Goal: Check status: Check status

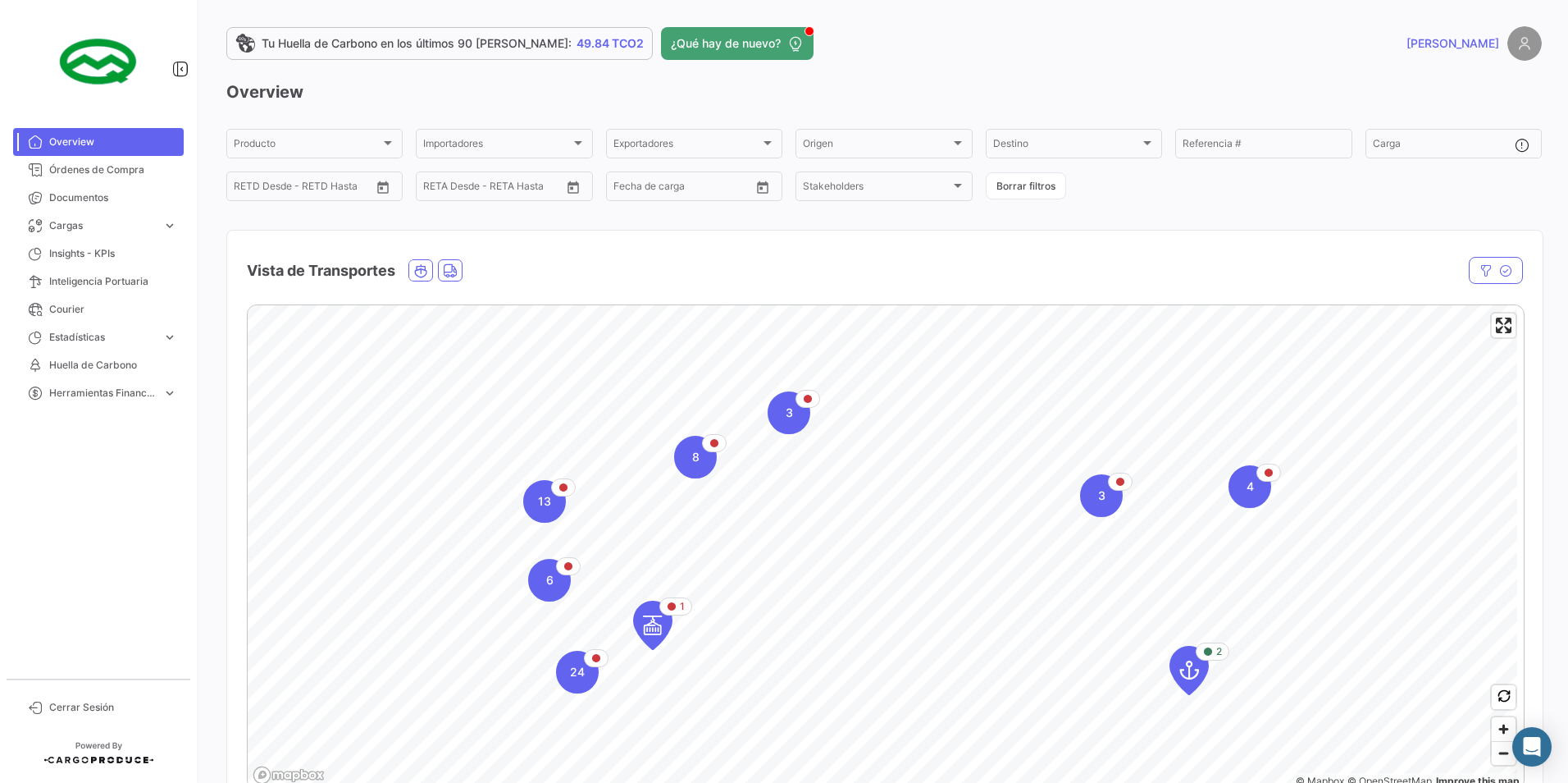
click at [380, 39] on span "Tu Huella de Carbono en los últimos 90 [PERSON_NAME]:" at bounding box center [416, 43] width 310 height 17
click at [1131, 142] on div "Destino" at bounding box center [1066, 147] width 146 height 12
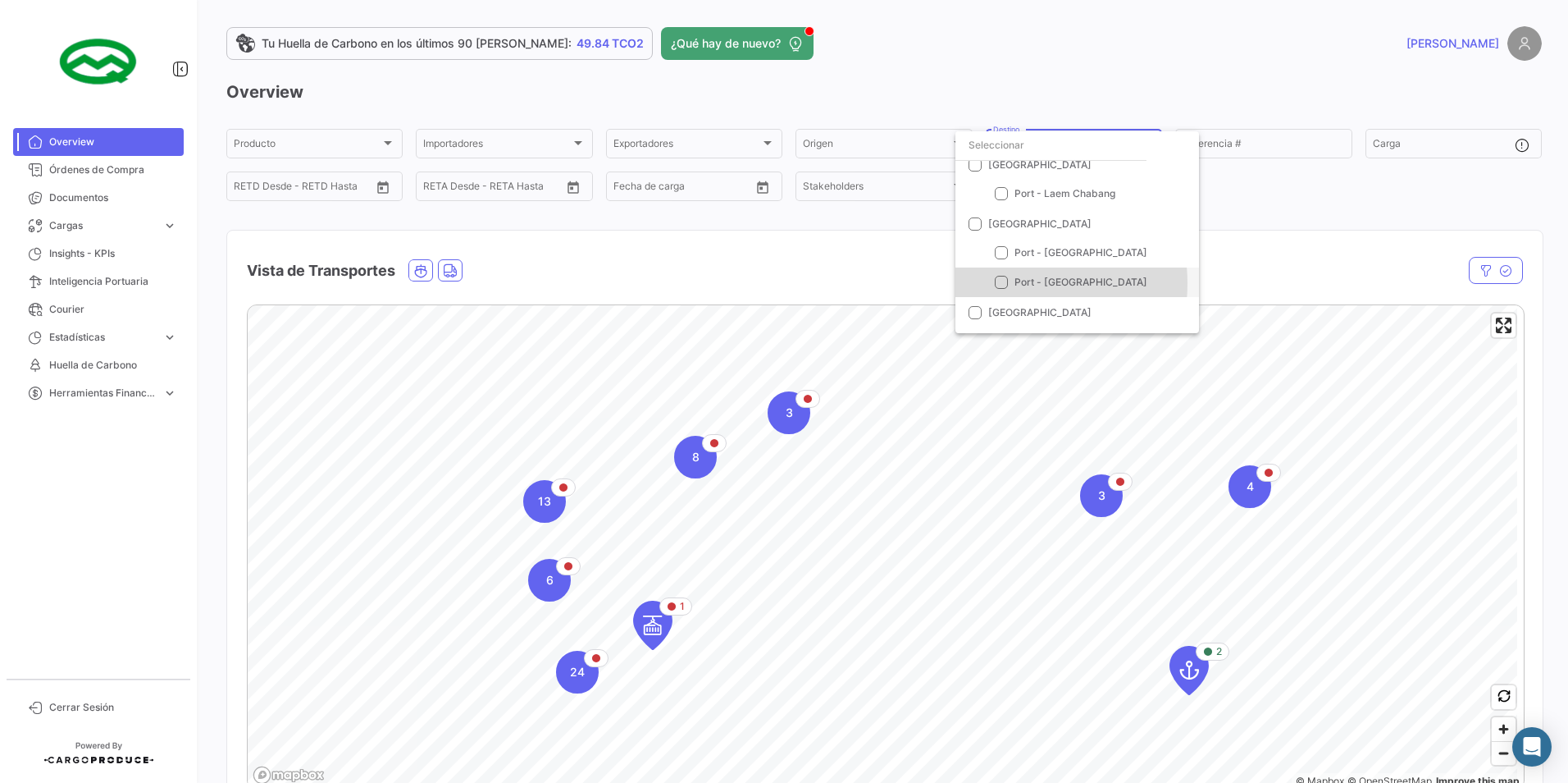
click at [1006, 283] on mat-pseudo-checkbox at bounding box center [1001, 281] width 13 height 13
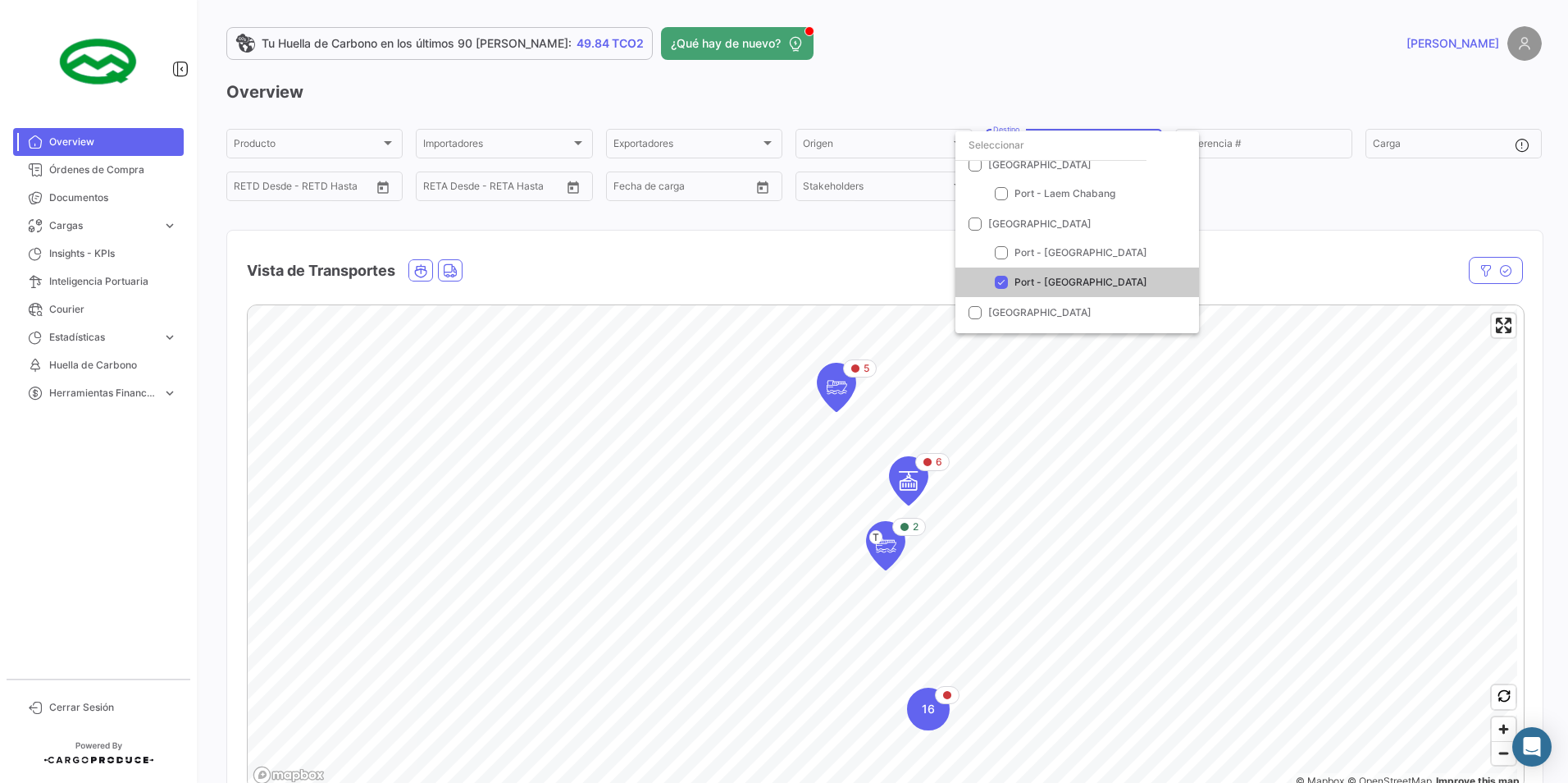
click at [887, 549] on div at bounding box center [784, 392] width 1568 height 783
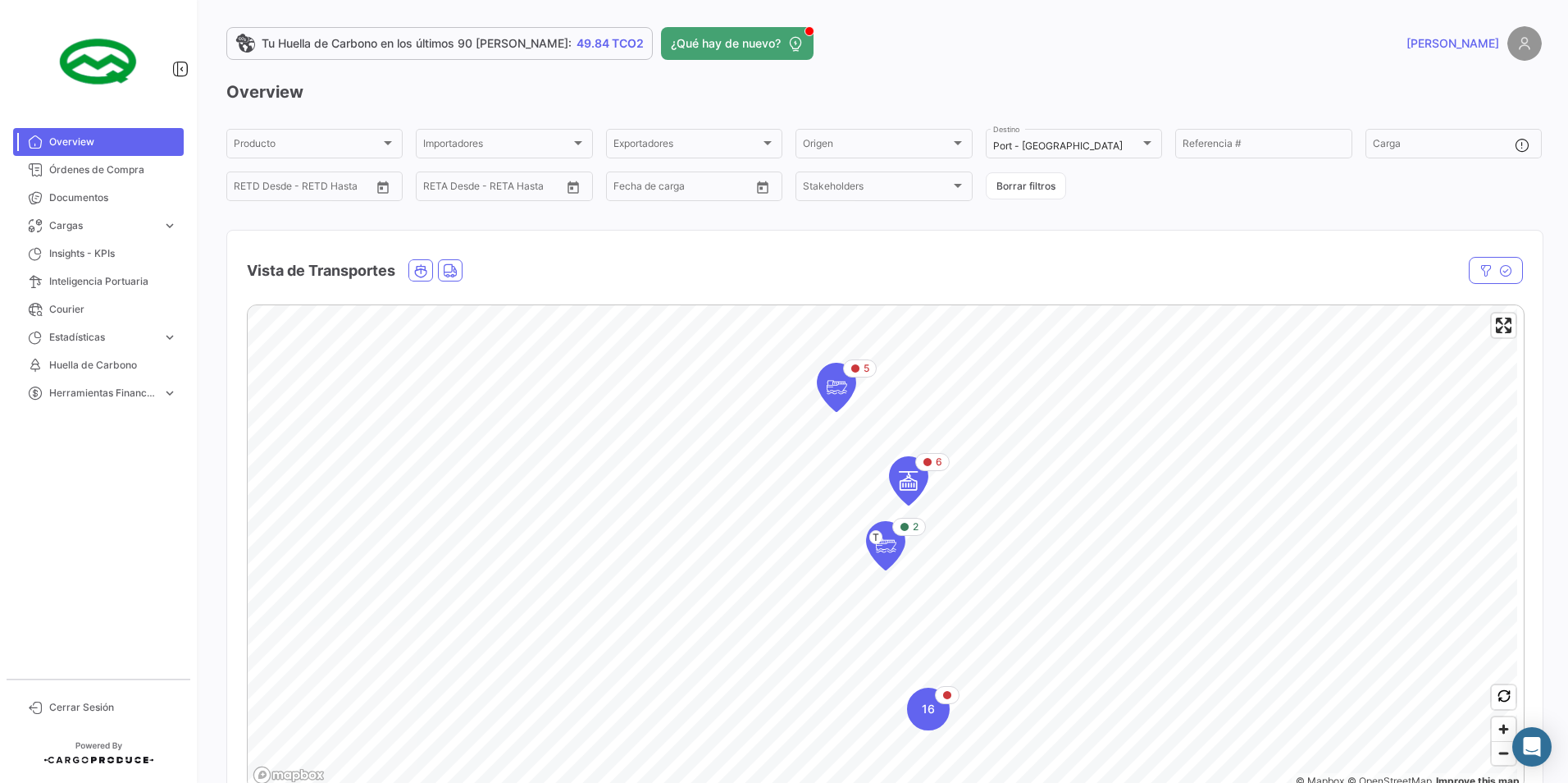
click at [887, 549] on icon "Map marker" at bounding box center [885, 545] width 23 height 34
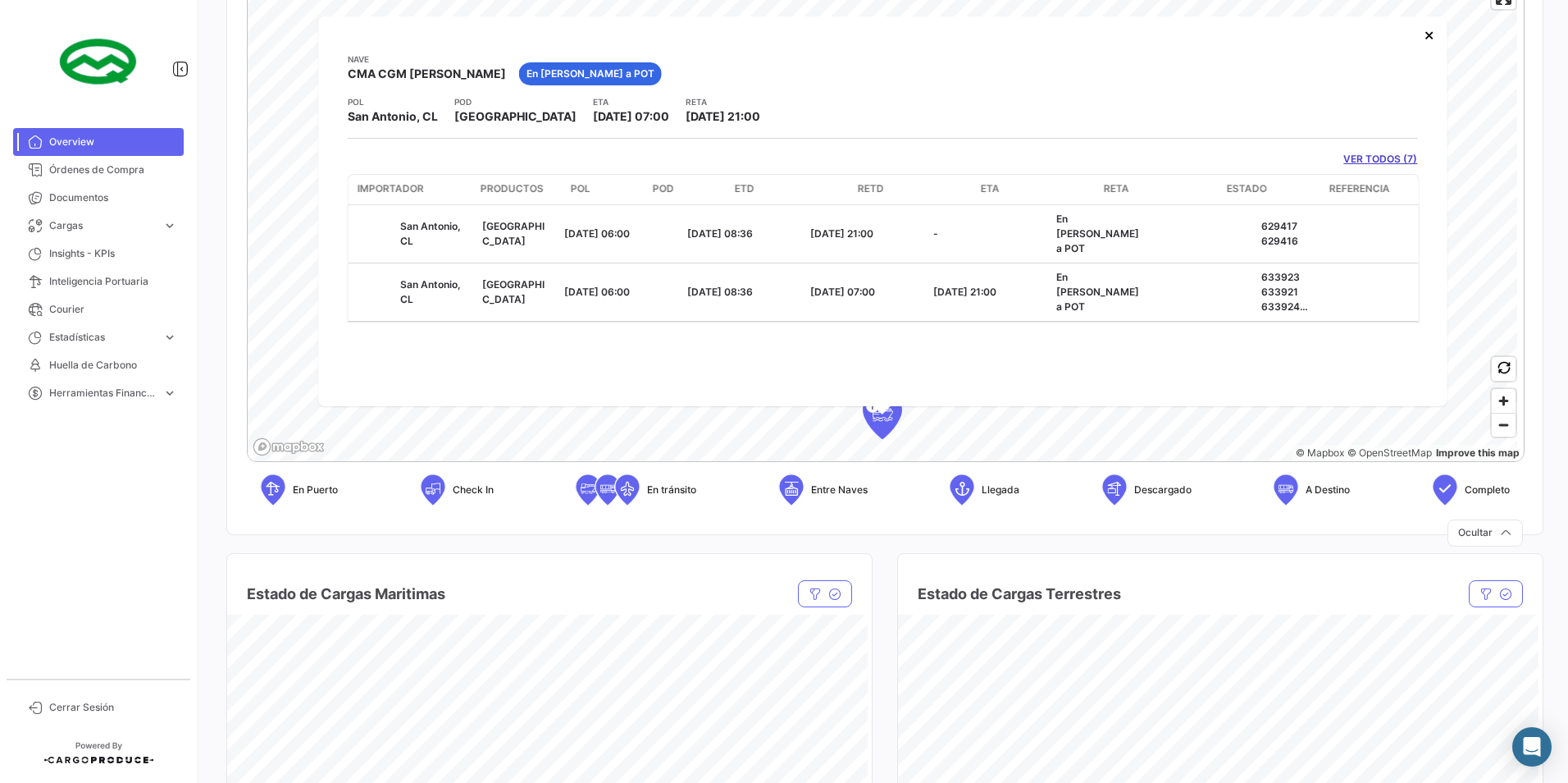
scroll to position [0, 0]
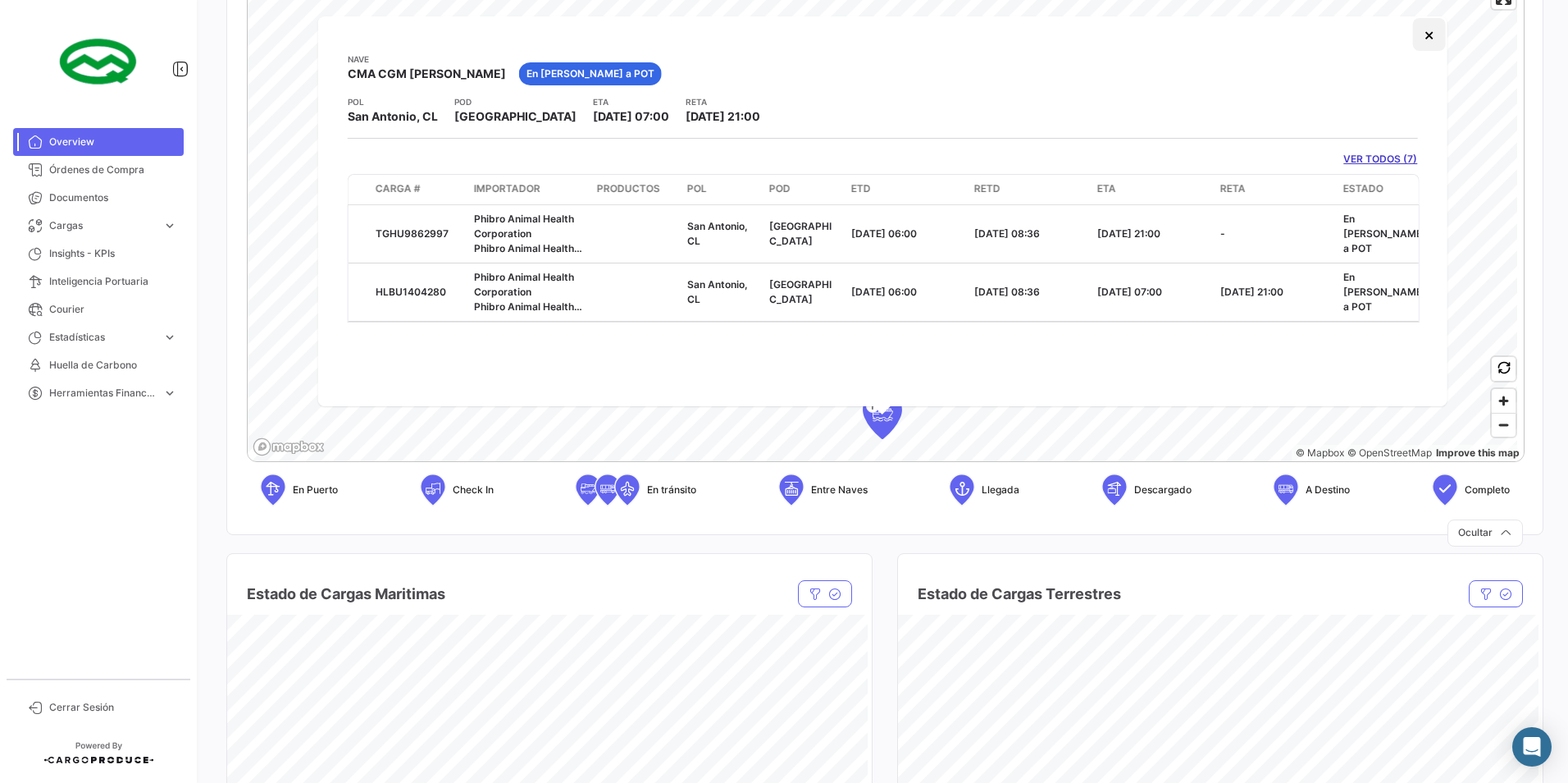
click at [1433, 47] on button "×" at bounding box center [1428, 33] width 32 height 32
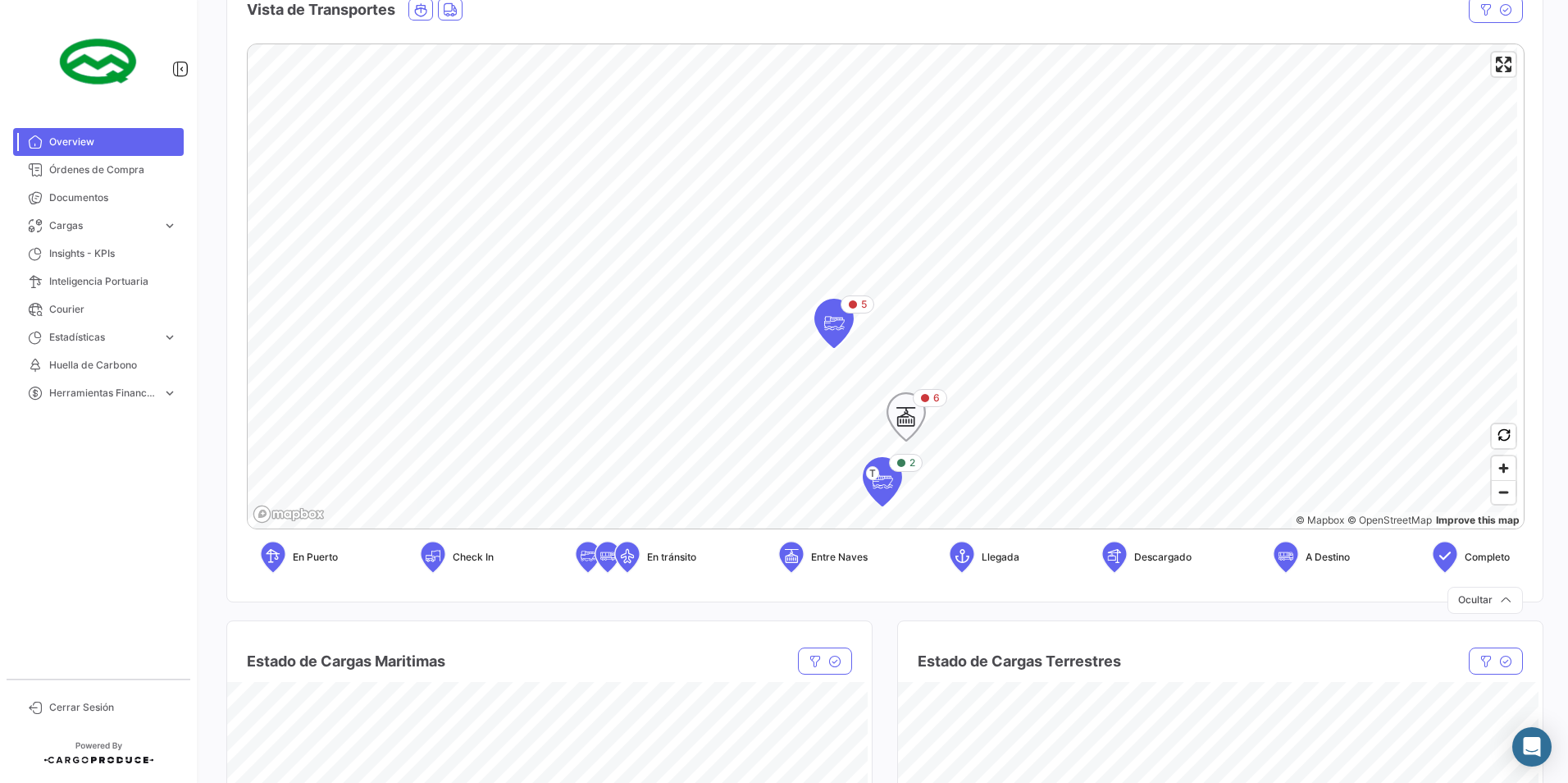
scroll to position [246, 0]
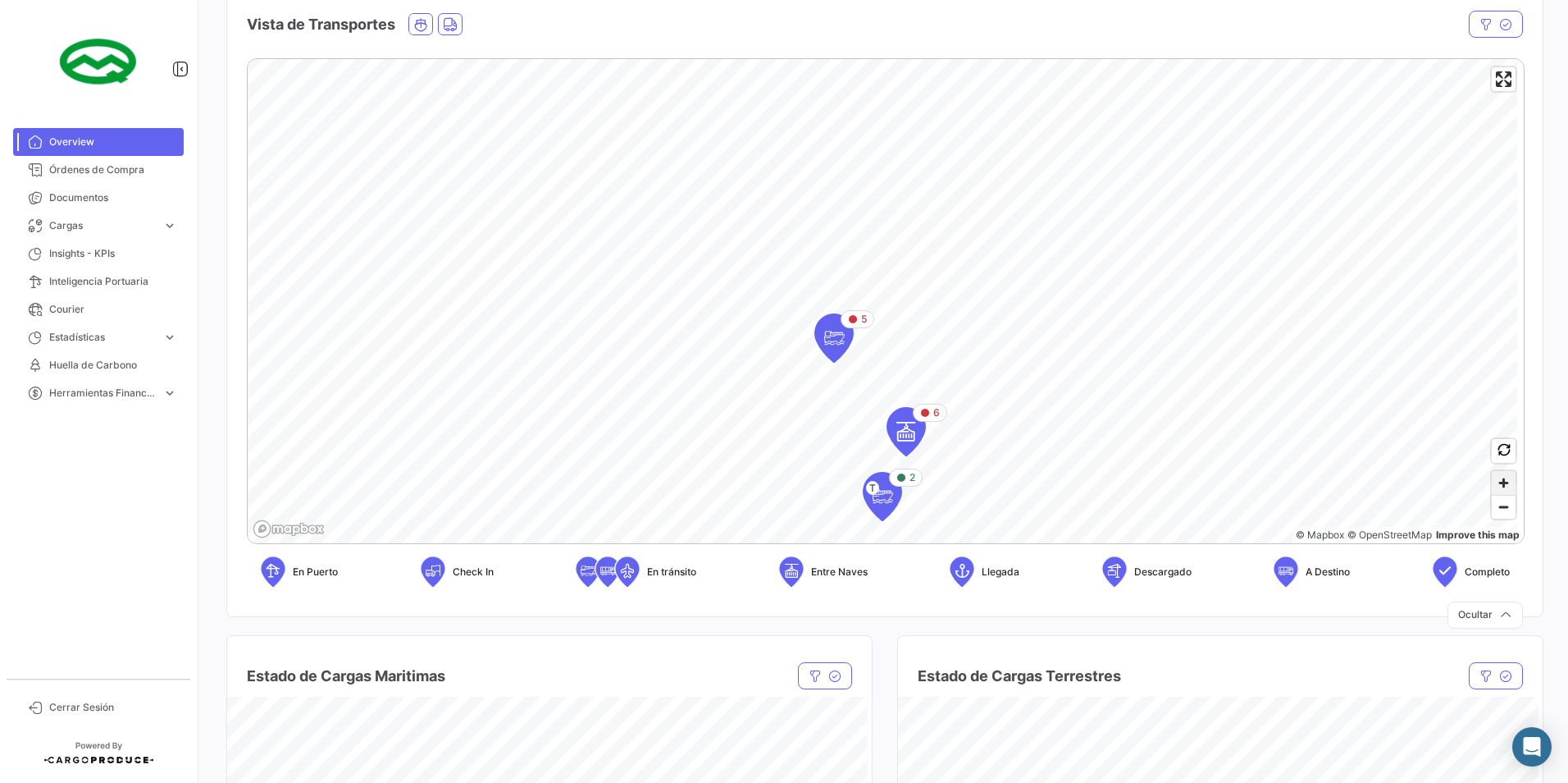
click at [1500, 487] on span "Zoom in" at bounding box center [1504, 483] width 24 height 24
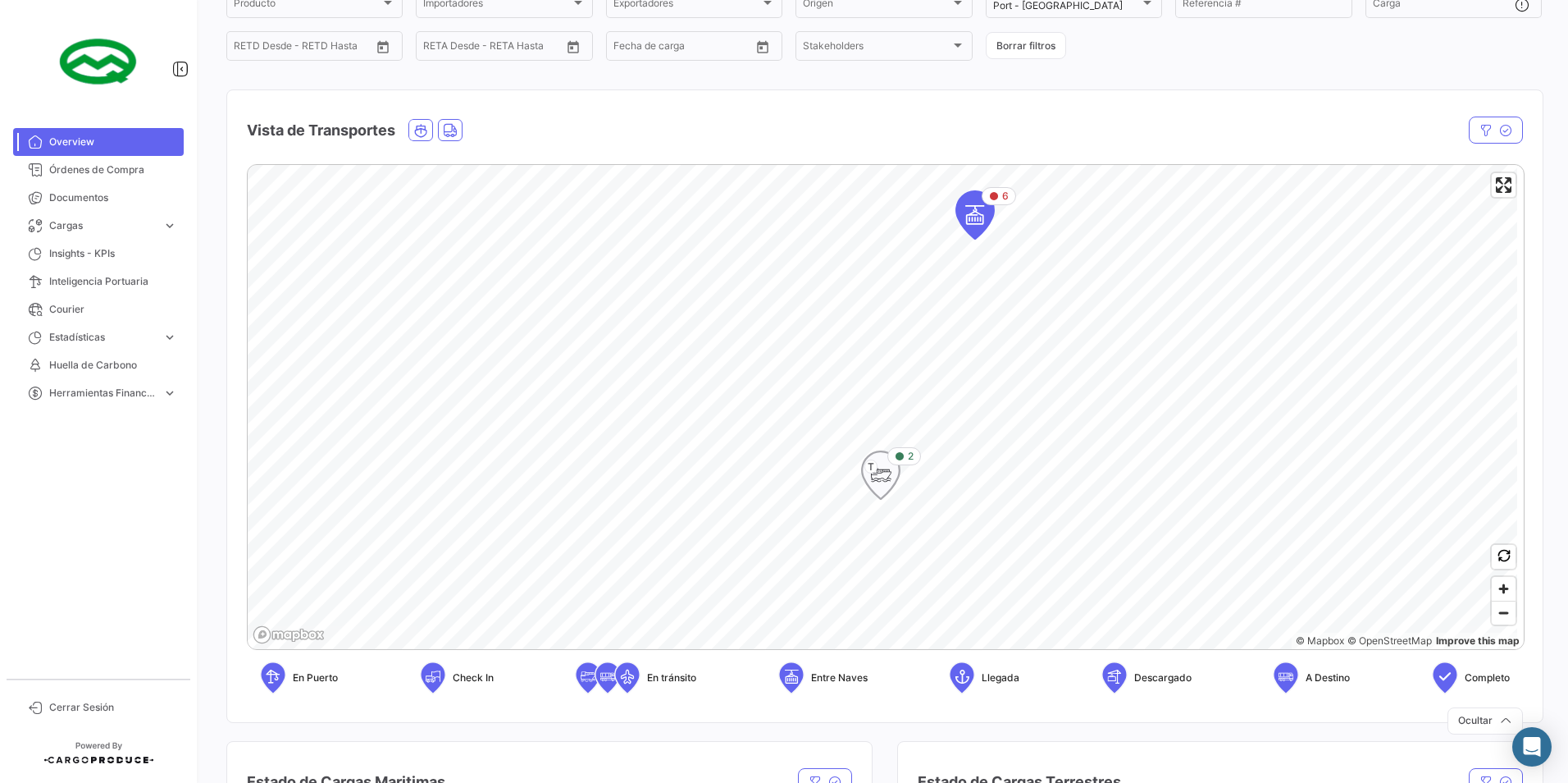
scroll to position [164, 0]
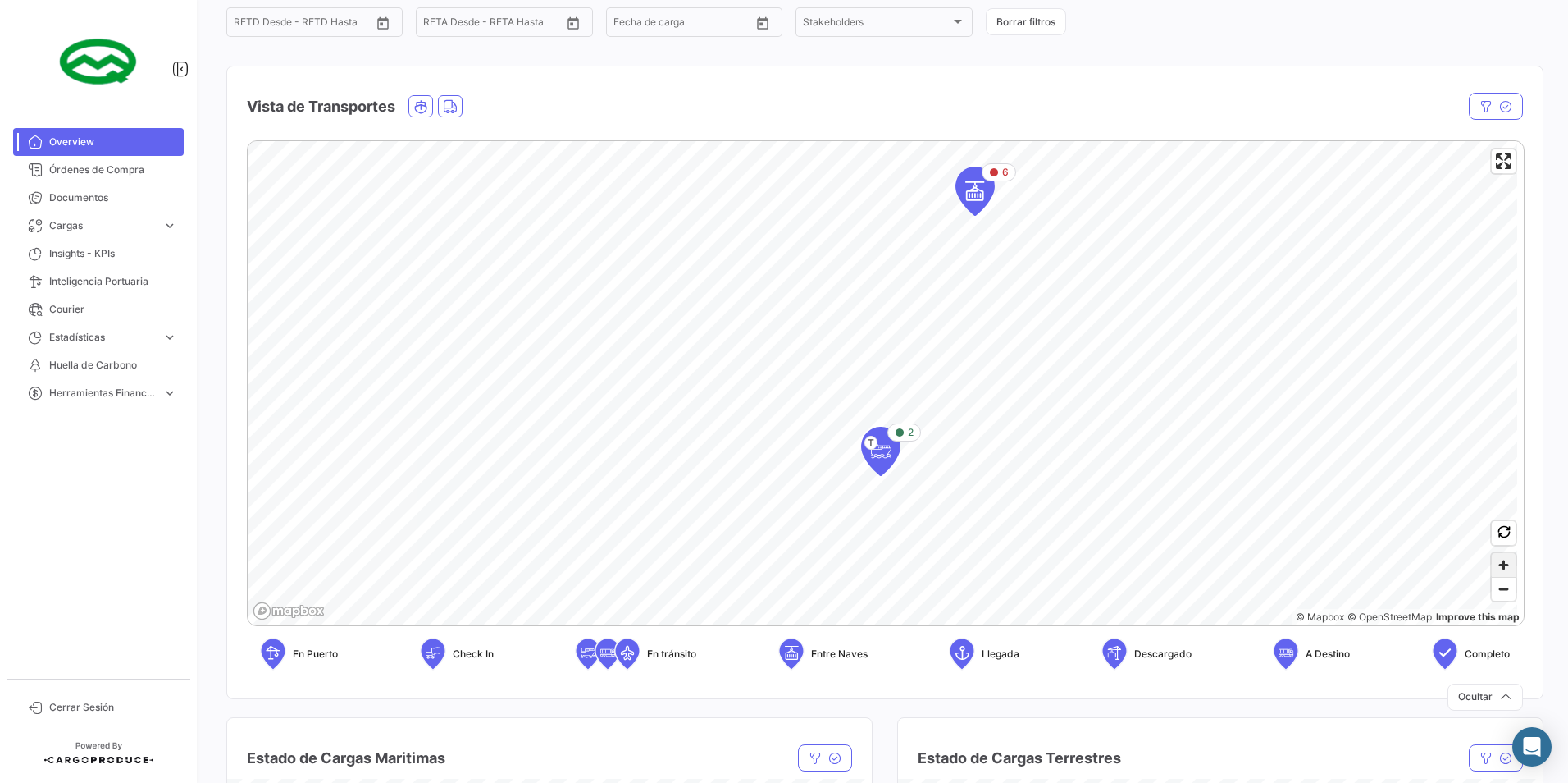
click at [1497, 562] on span "Zoom in" at bounding box center [1504, 565] width 24 height 24
click at [1493, 571] on span "Zoom in" at bounding box center [1504, 565] width 24 height 24
click at [1496, 565] on span "Zoom in" at bounding box center [1504, 565] width 24 height 24
click at [1496, 560] on span "Zoom in" at bounding box center [1504, 565] width 24 height 24
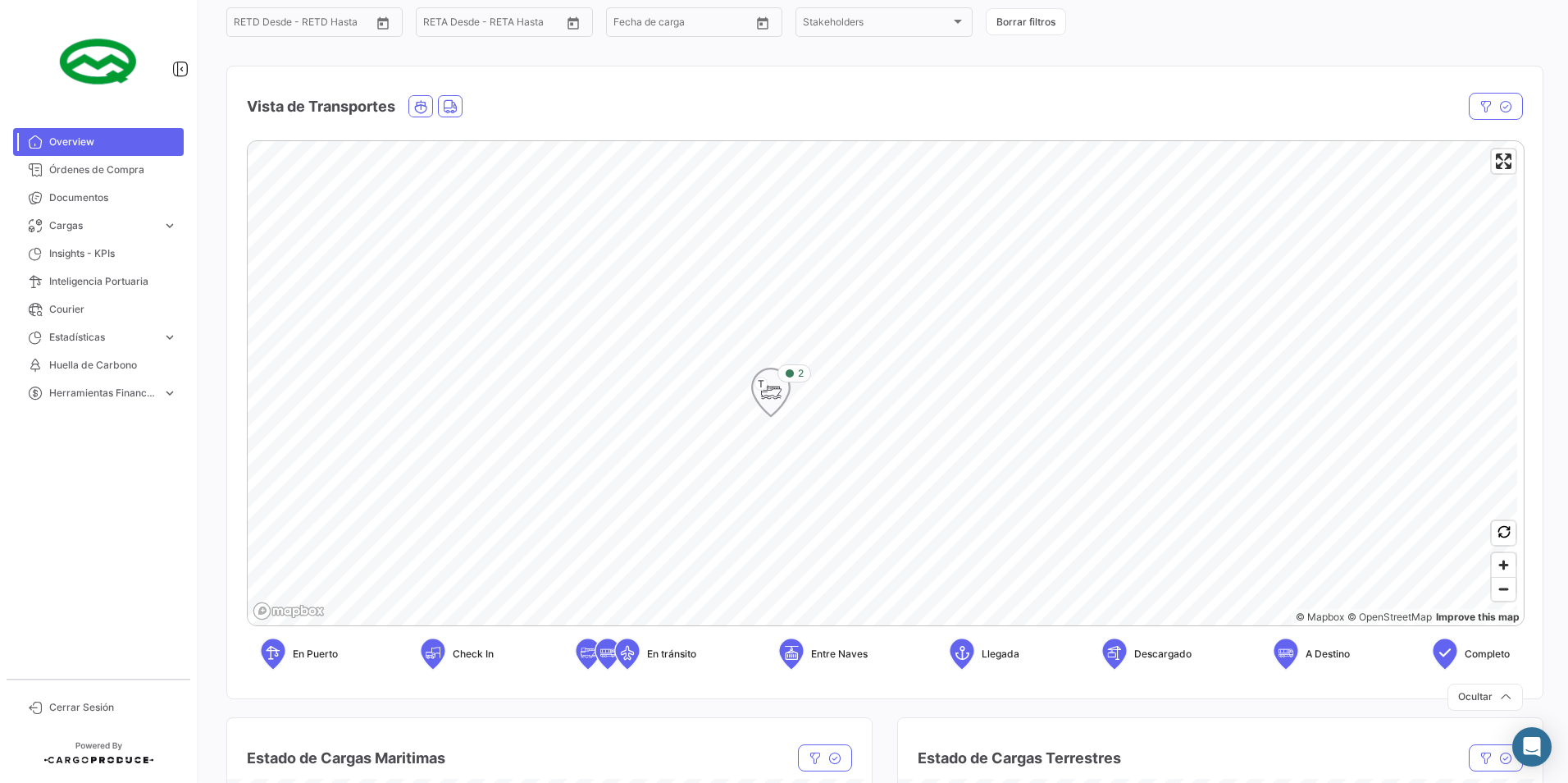
click at [777, 394] on icon "Map marker" at bounding box center [771, 392] width 23 height 34
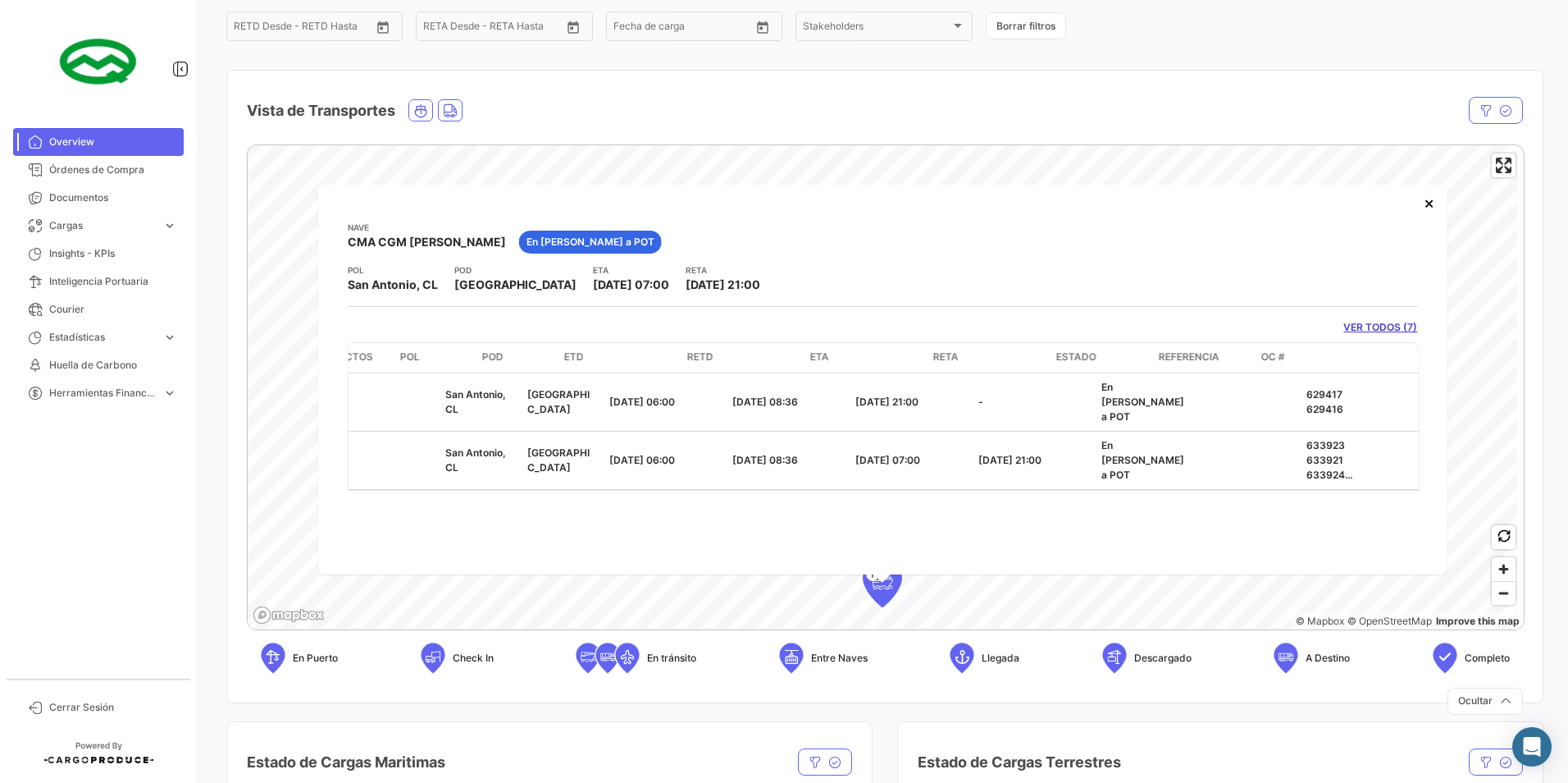
scroll to position [0, 287]
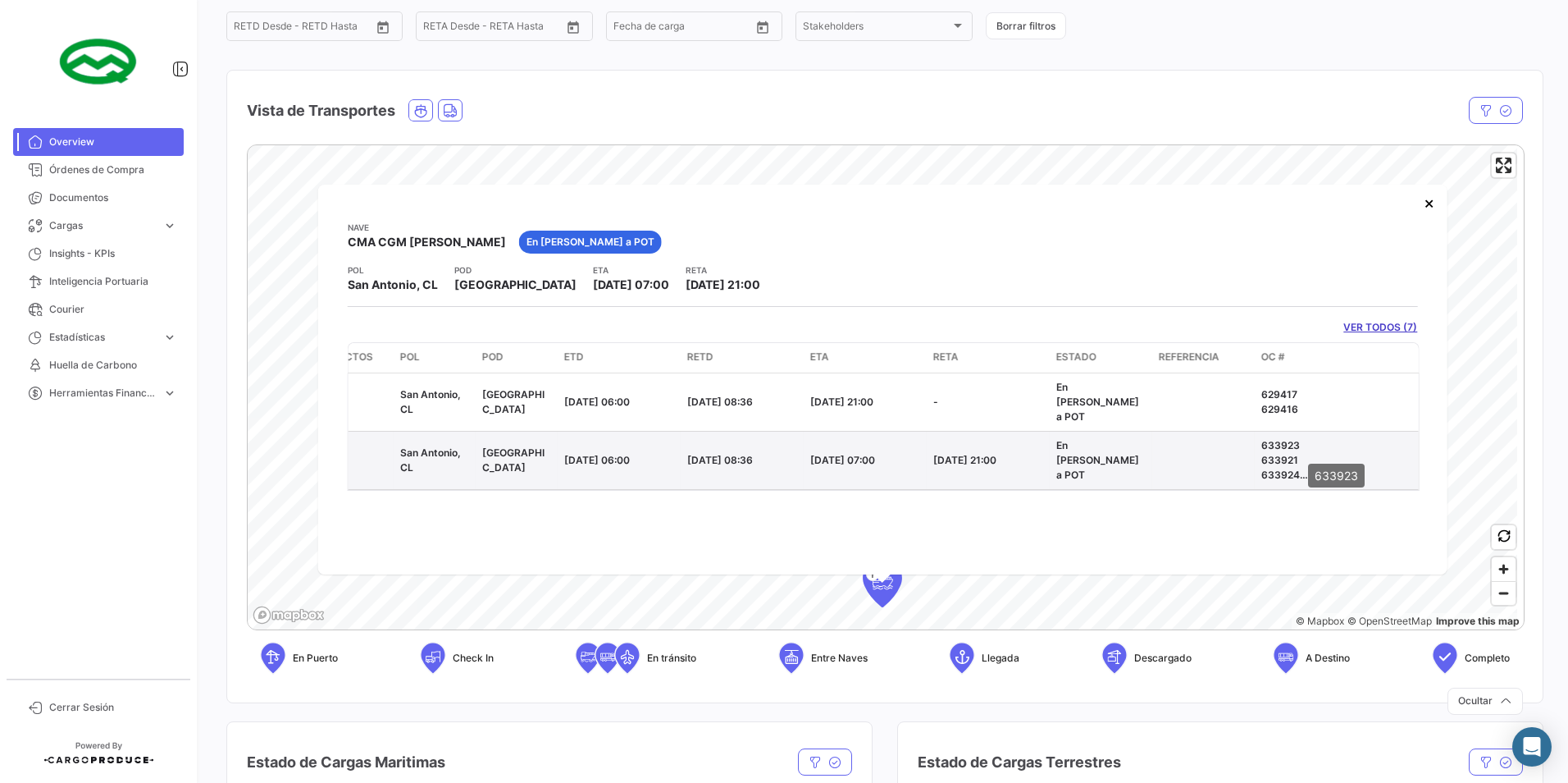
click at [1273, 446] on p "633923" at bounding box center [1337, 445] width 151 height 15
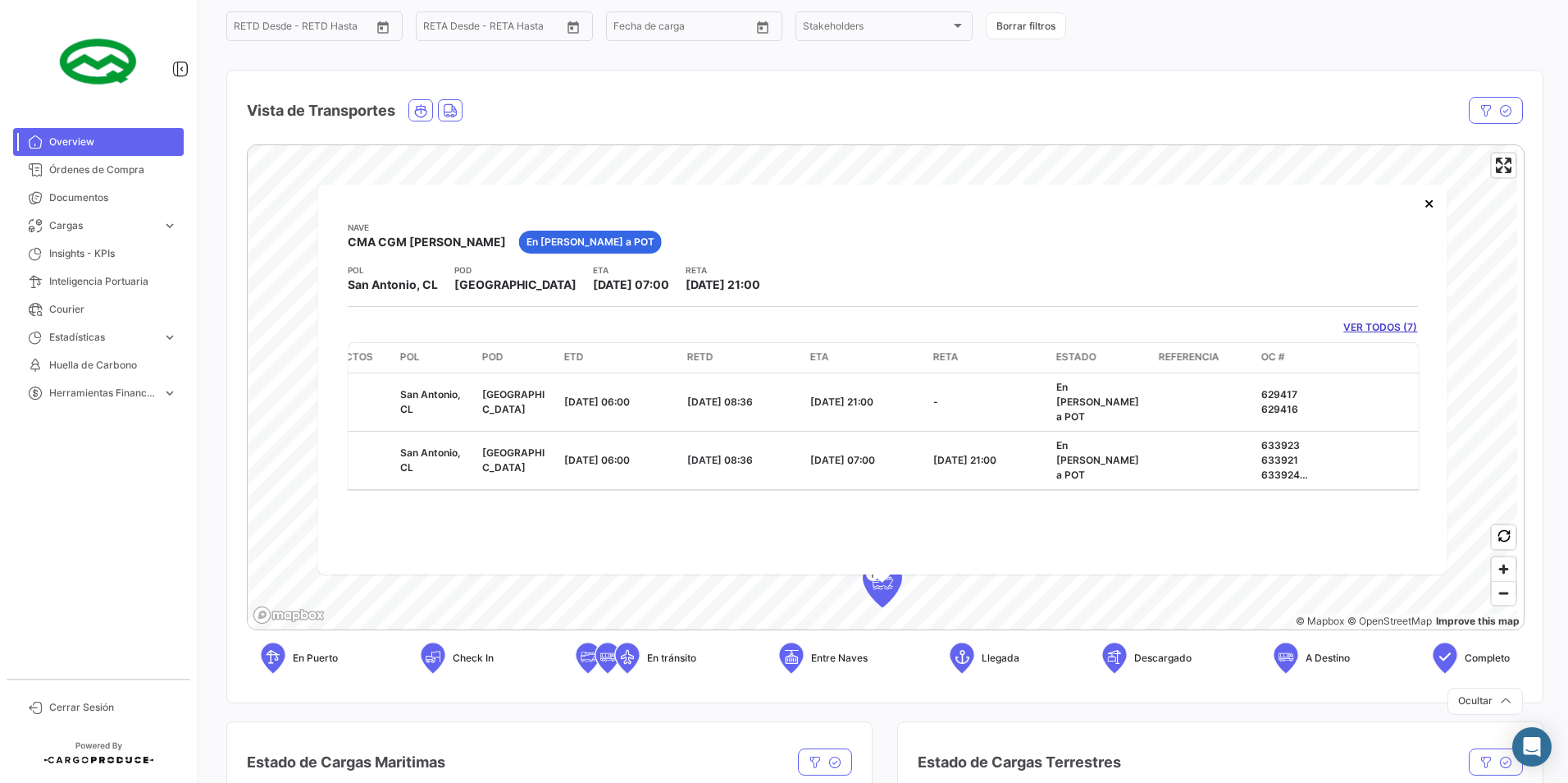
drag, startPoint x: 1273, startPoint y: 446, endPoint x: 1145, endPoint y: 299, distance: 194.9
click at [1145, 299] on div "[PERSON_NAME] CMA CGM [PERSON_NAME] En [PERSON_NAME] a POT POL [GEOGRAPHIC_DATA…" at bounding box center [883, 355] width 1071 height 270
click at [1364, 323] on link "VER TODOS (7)" at bounding box center [1380, 327] width 74 height 15
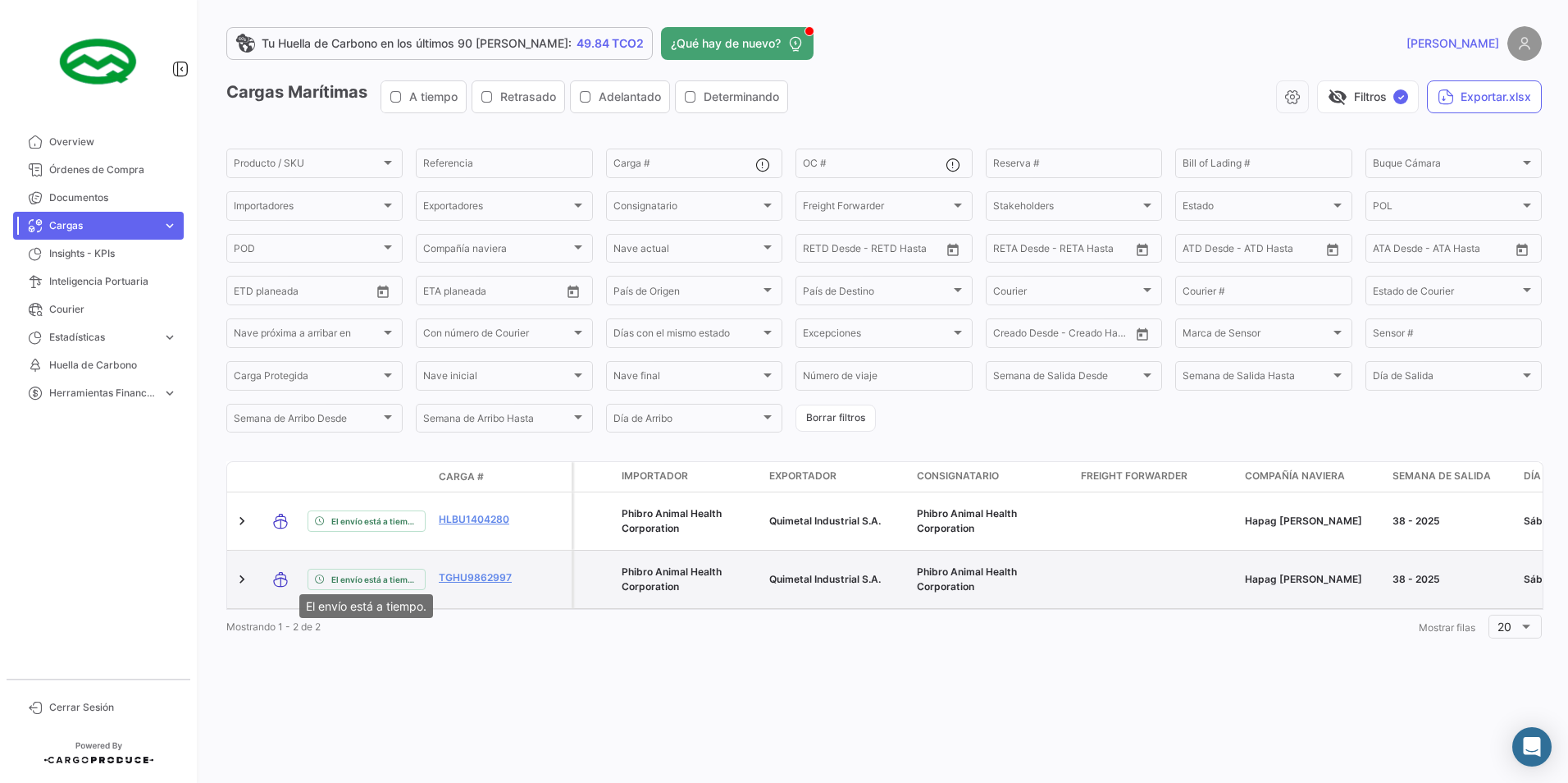
click at [374, 572] on span "El envío está a tiempo." at bounding box center [375, 578] width 87 height 13
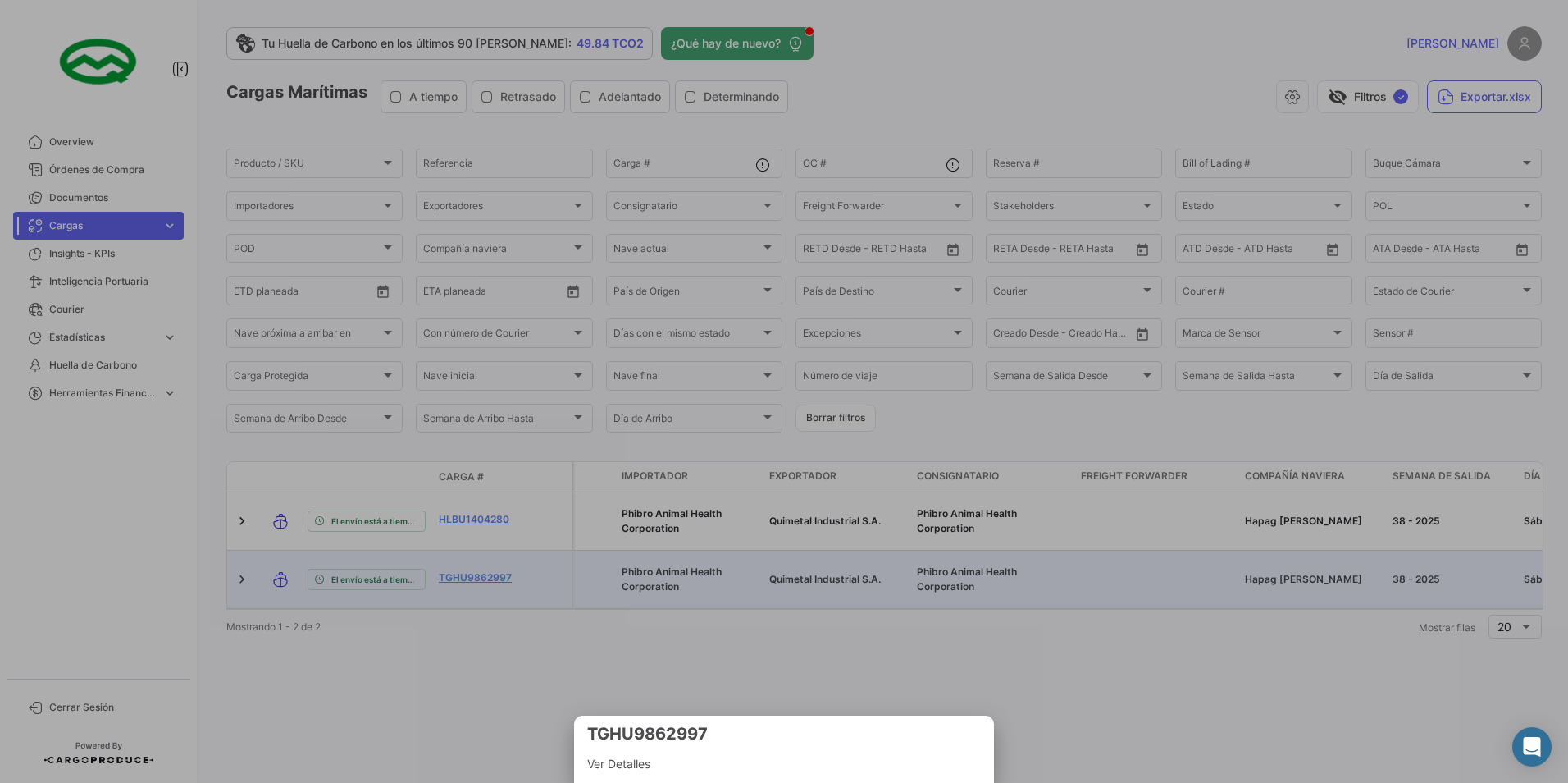
click at [620, 777] on mat-bottom-sheet-container "TGHU9862997 Ver Detalles" at bounding box center [784, 750] width 420 height 67
click at [620, 765] on span "Ver Detalles" at bounding box center [784, 764] width 393 height 20
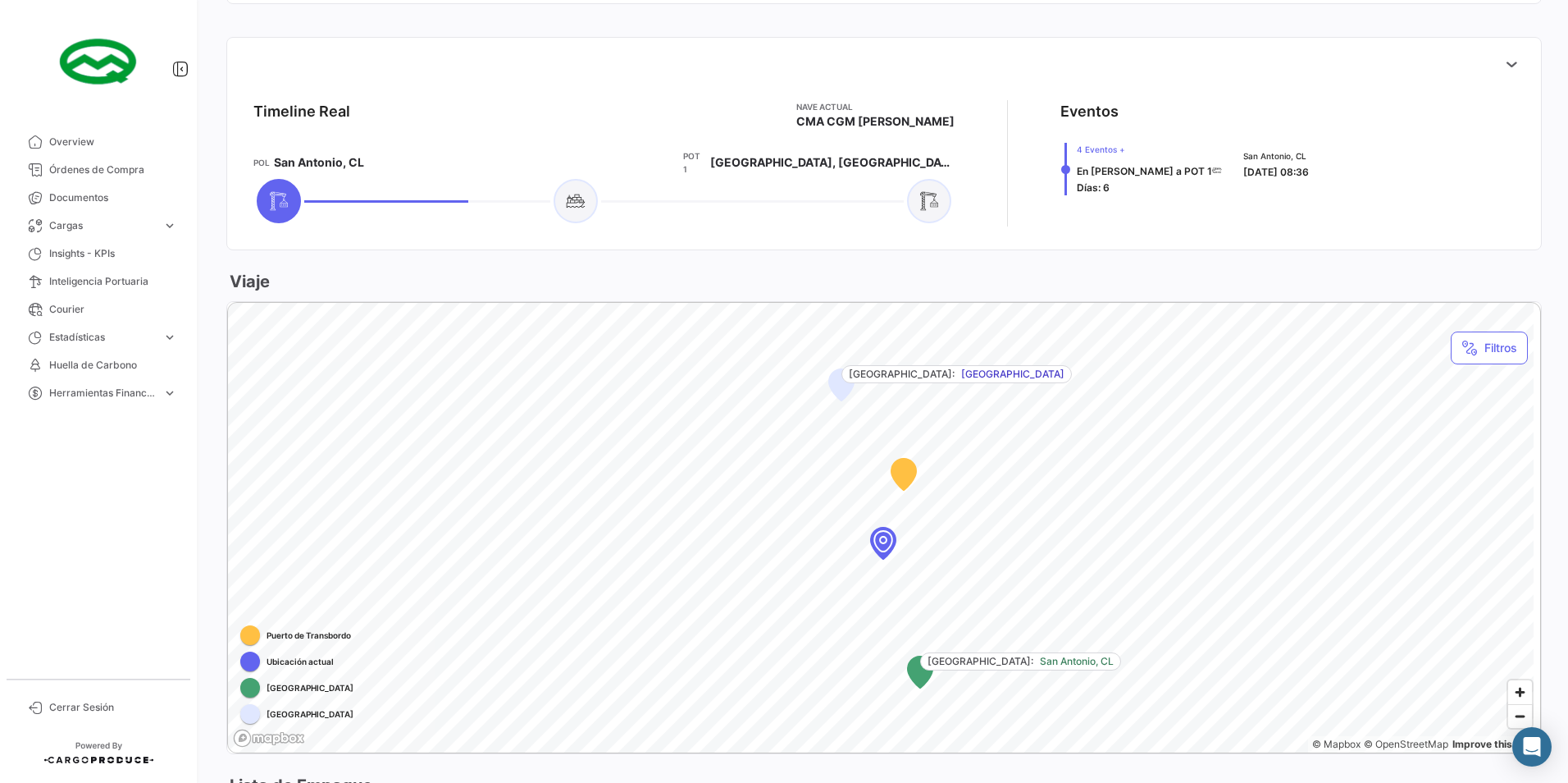
scroll to position [739, 0]
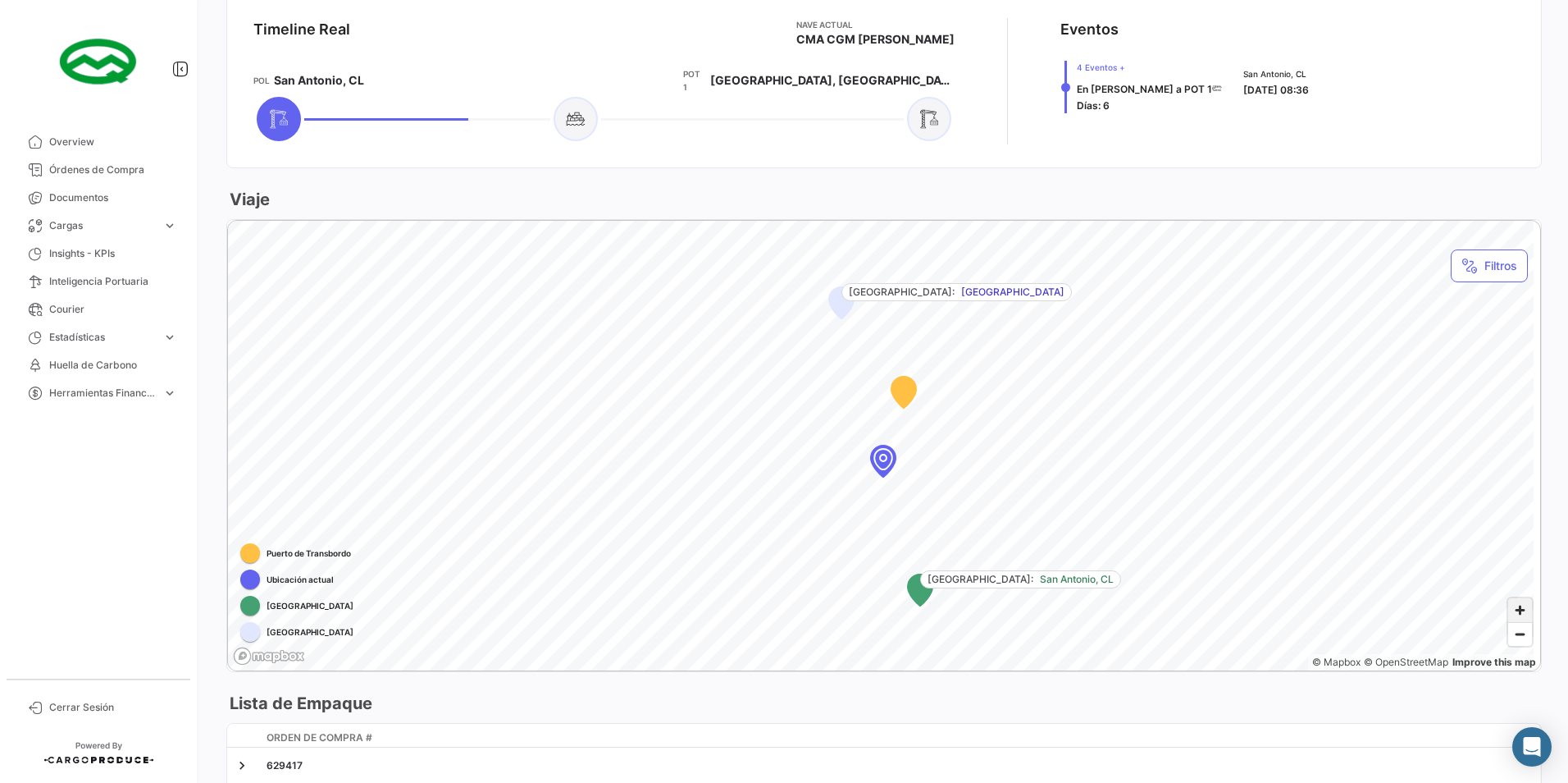
click at [1511, 603] on span "Zoom in" at bounding box center [1520, 610] width 24 height 24
click at [1508, 602] on span "Zoom in" at bounding box center [1520, 610] width 24 height 24
click at [1513, 598] on span "Zoom in" at bounding box center [1520, 610] width 24 height 24
click at [1512, 598] on span "Zoom in" at bounding box center [1520, 610] width 24 height 24
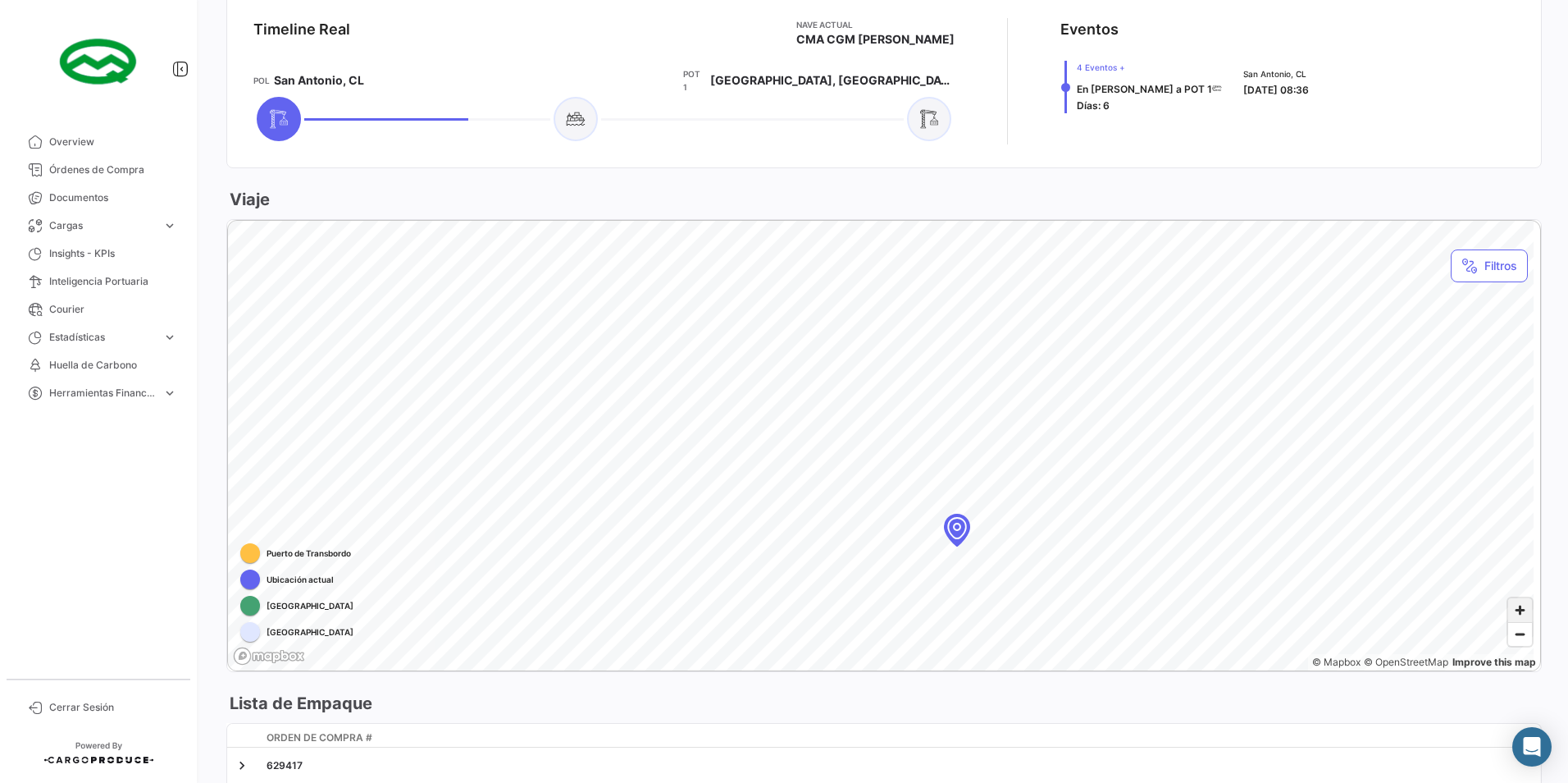
click at [1516, 600] on span "Zoom in" at bounding box center [1520, 610] width 24 height 24
click at [1513, 598] on span "Zoom in" at bounding box center [1520, 610] width 24 height 24
click at [1517, 601] on span "Zoom in" at bounding box center [1520, 610] width 24 height 24
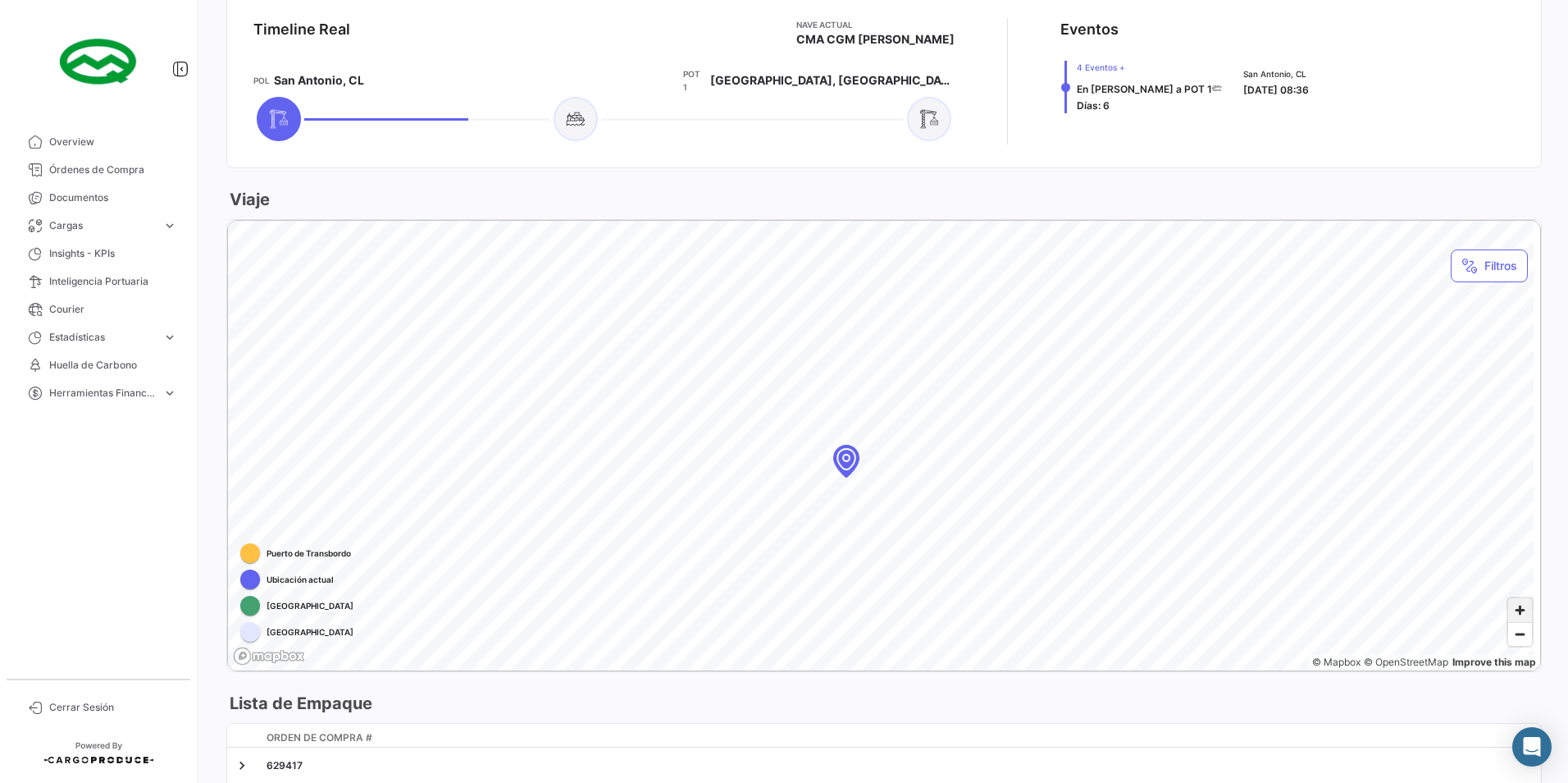
click at [1517, 601] on span "Zoom in" at bounding box center [1520, 610] width 24 height 24
click at [1514, 599] on span "Zoom in" at bounding box center [1520, 610] width 24 height 24
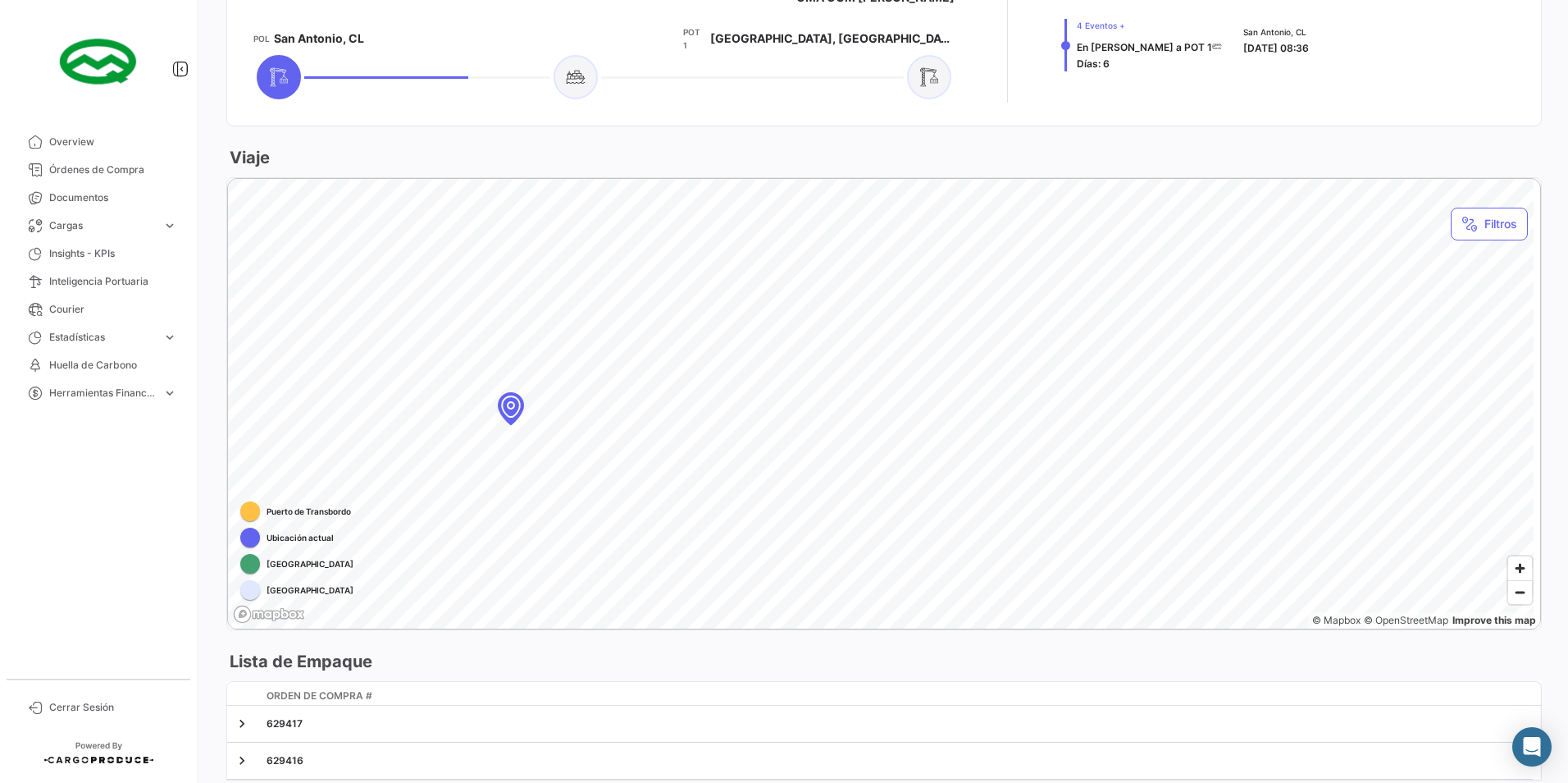
scroll to position [820, 0]
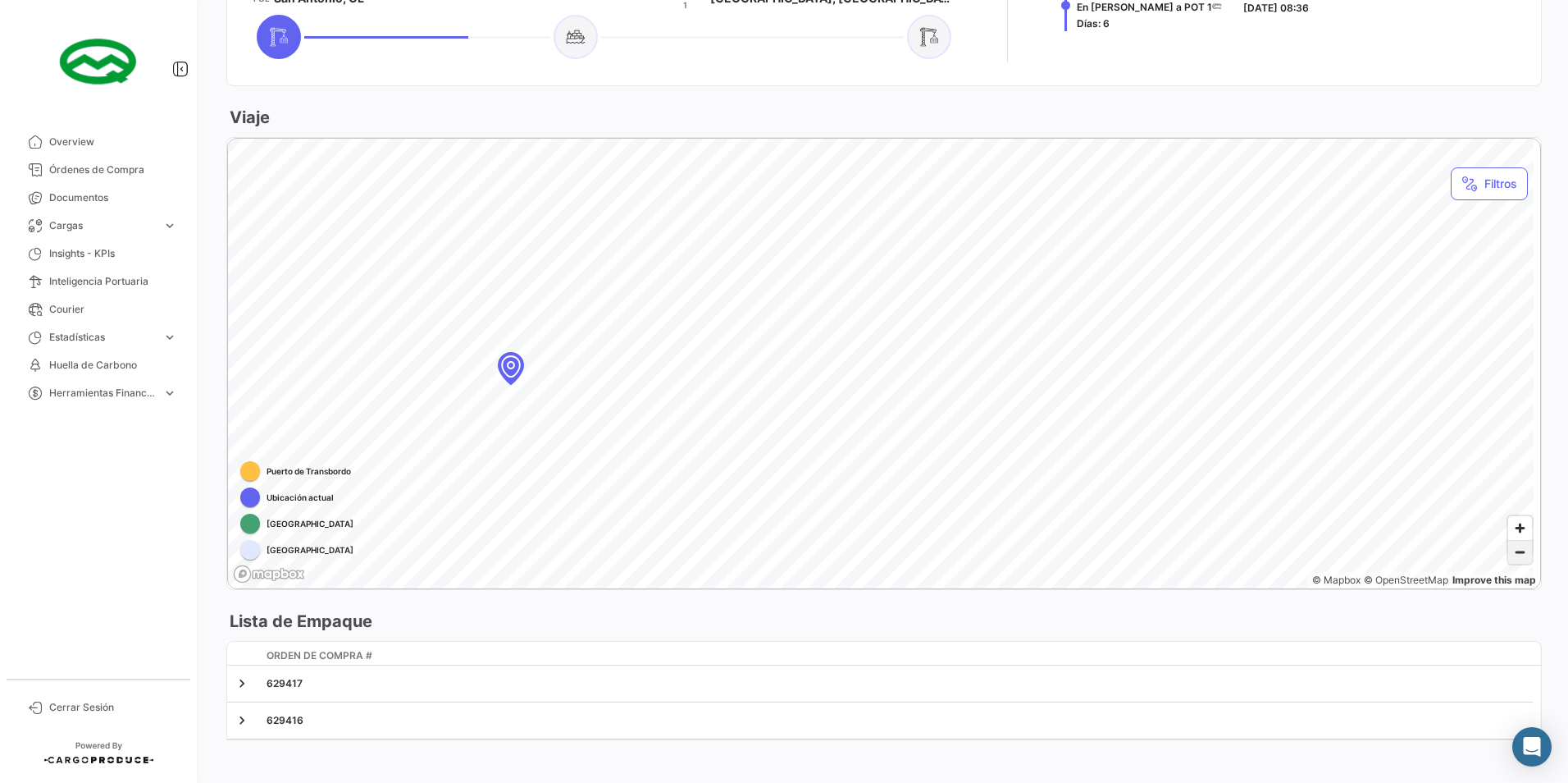
click at [1516, 541] on span "Zoom out" at bounding box center [1520, 552] width 24 height 23
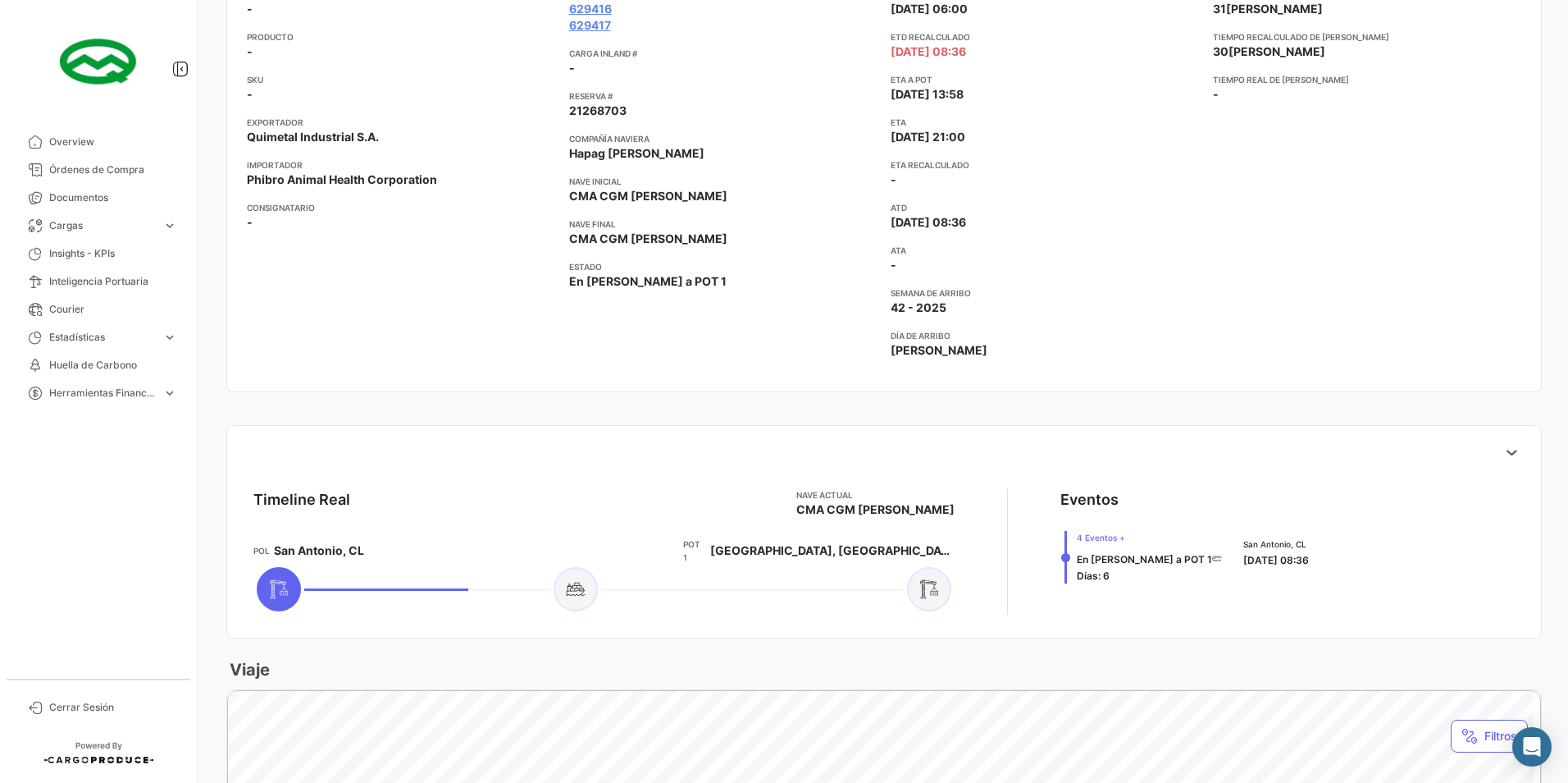
scroll to position [253, 0]
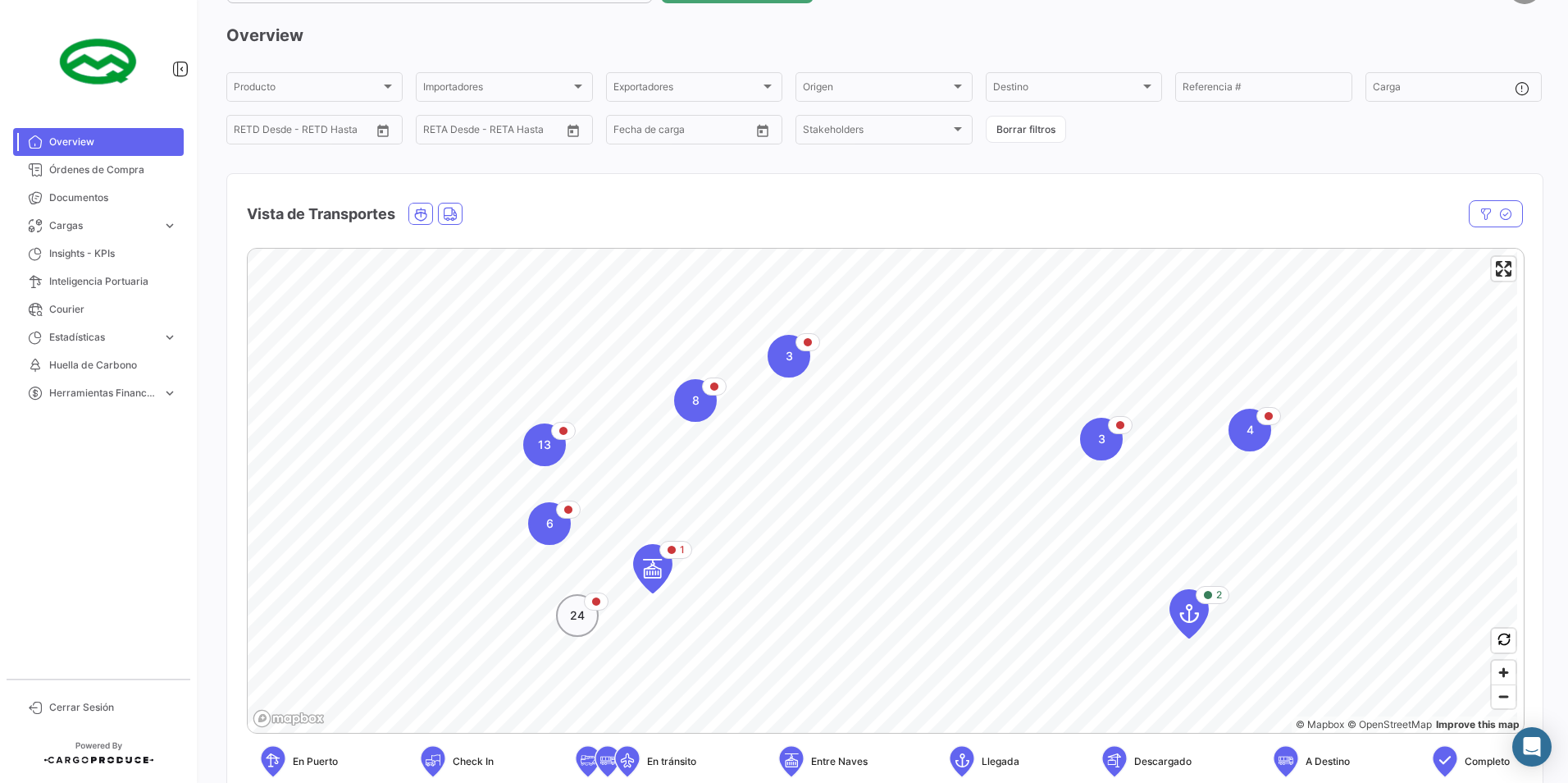
scroll to position [82, 0]
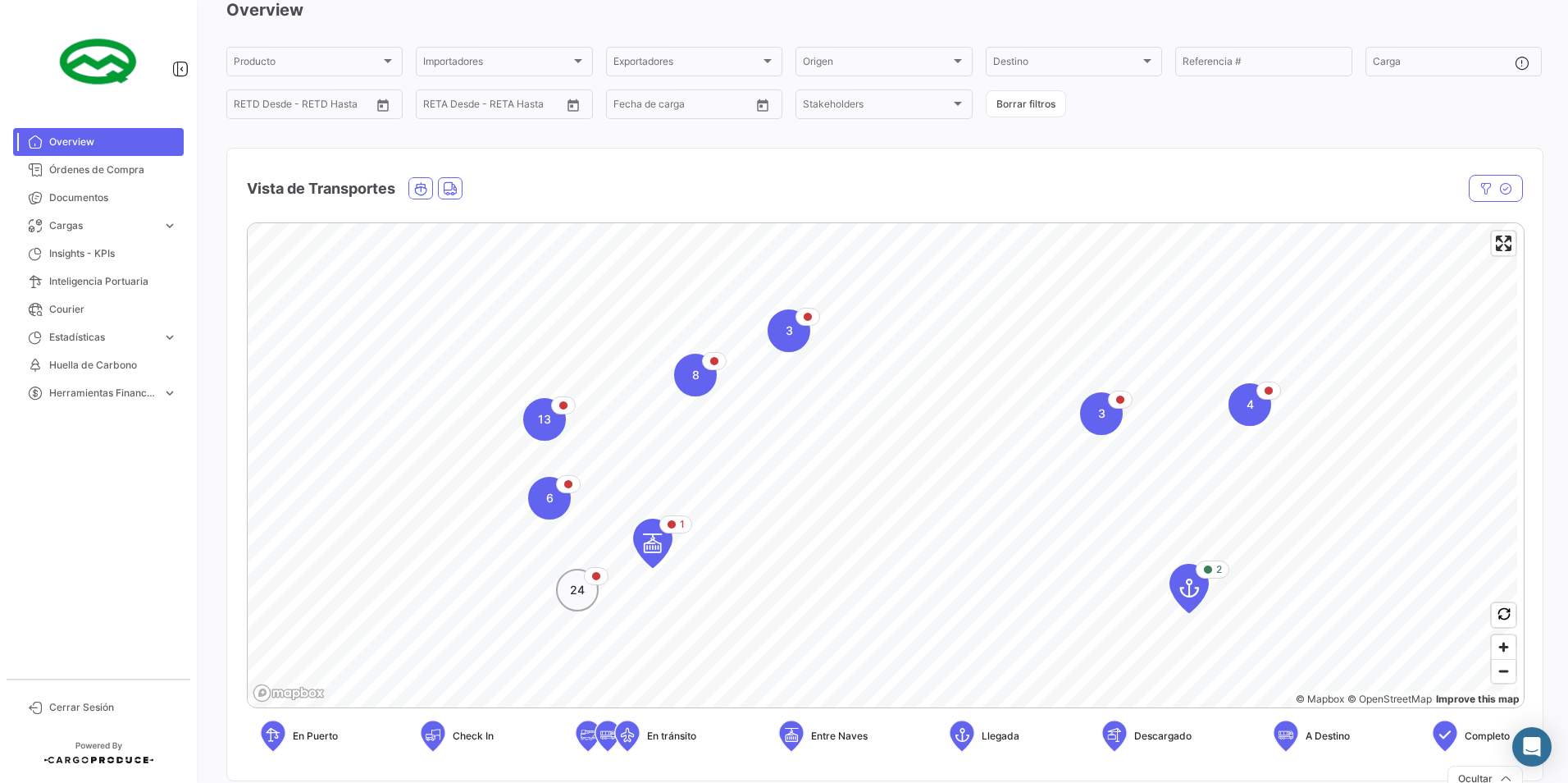
click at [576, 588] on span "24" at bounding box center [577, 590] width 15 height 17
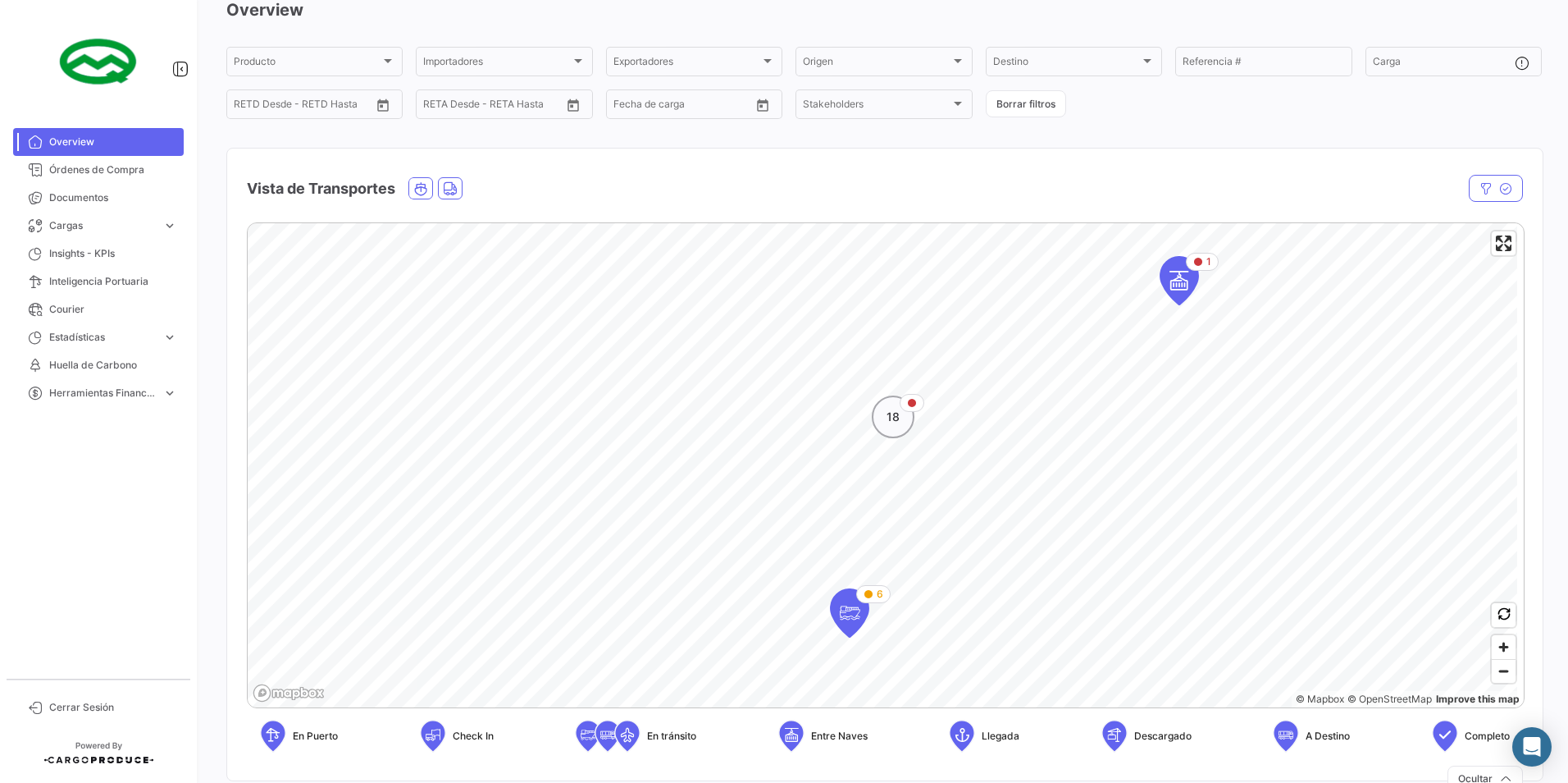
click at [898, 428] on div "18" at bounding box center [893, 416] width 42 height 42
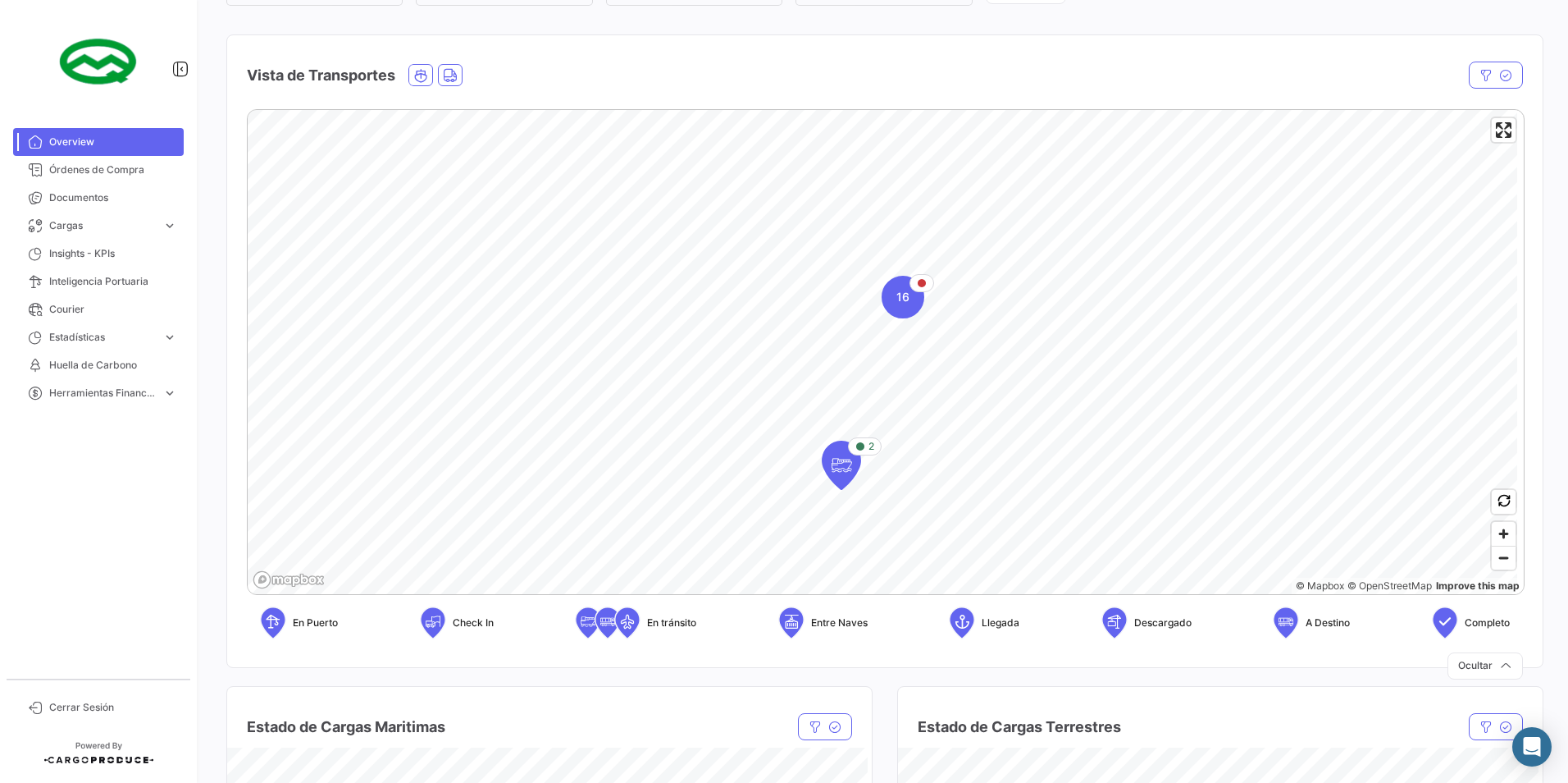
scroll to position [246, 0]
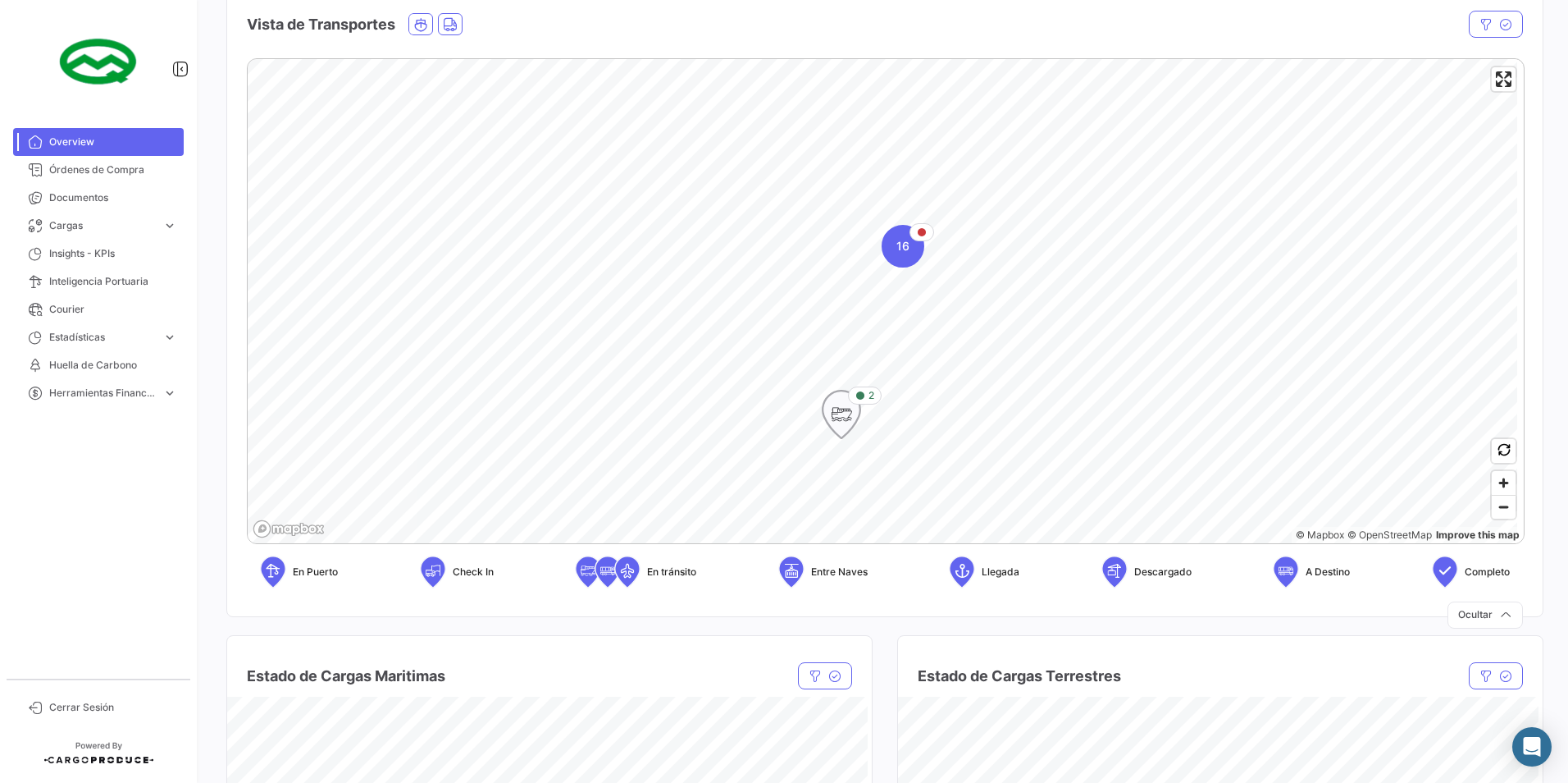
click at [845, 420] on icon "Map marker" at bounding box center [841, 414] width 23 height 34
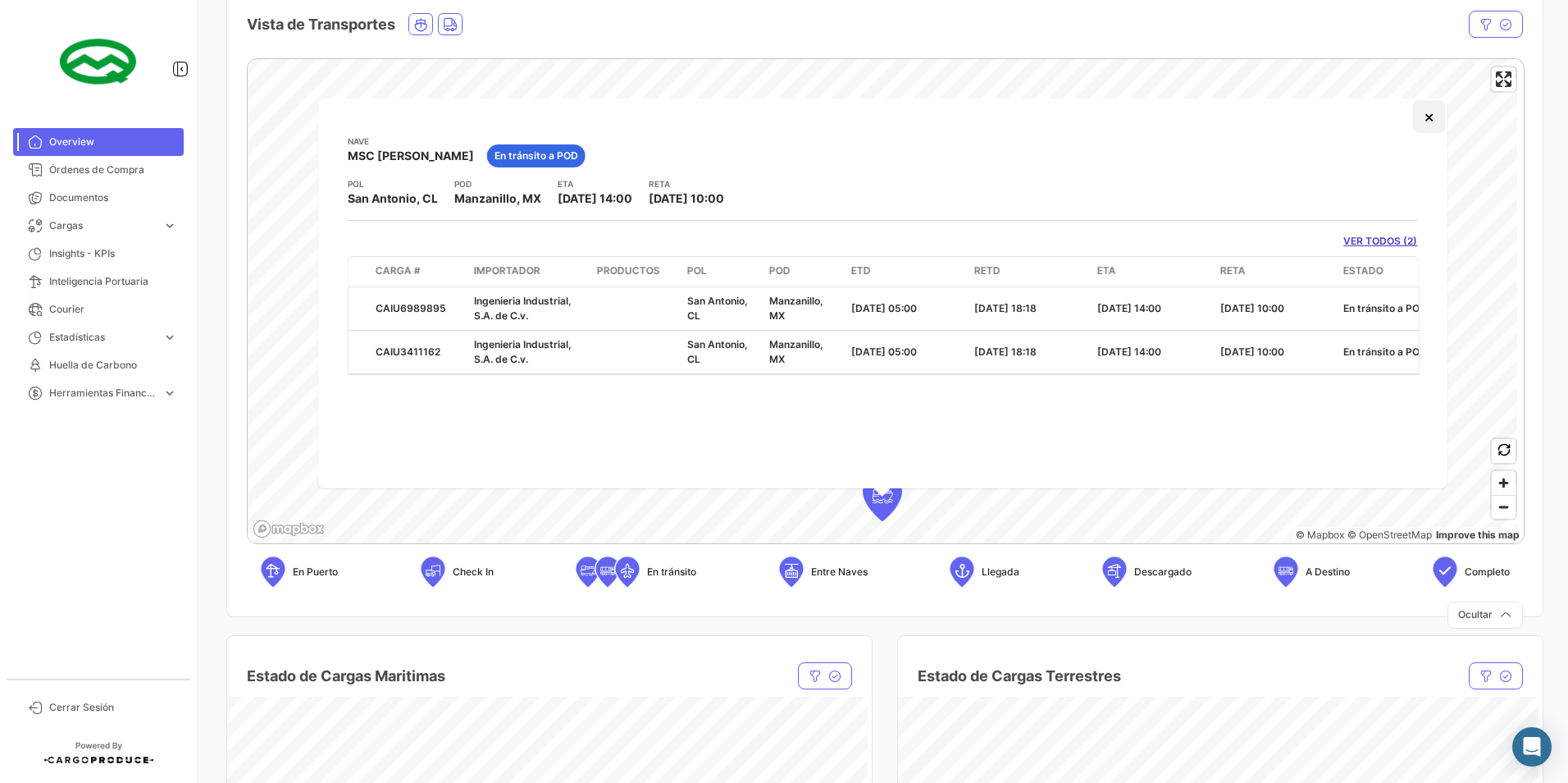
click at [1433, 117] on button "×" at bounding box center [1428, 116] width 32 height 32
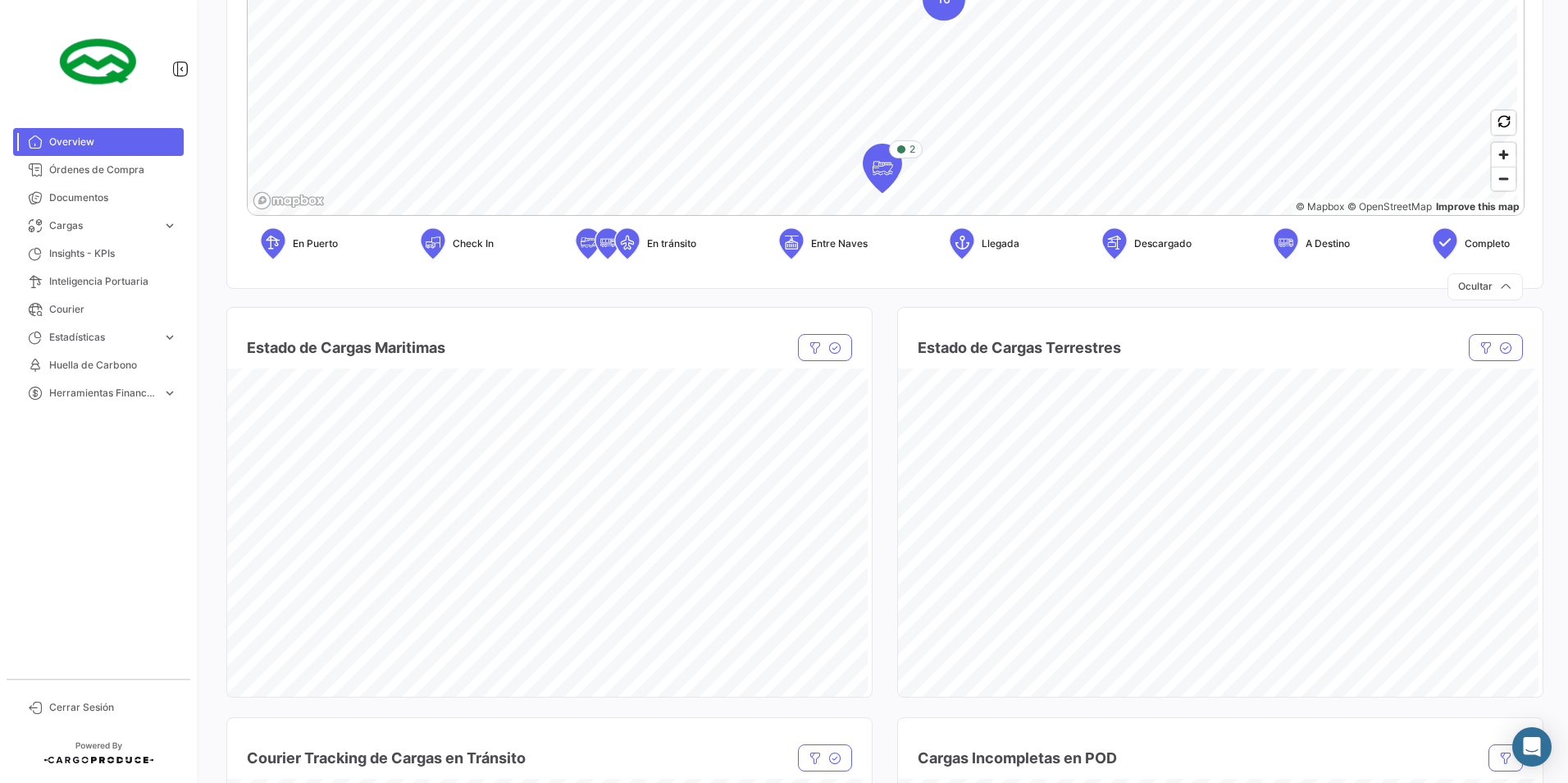
scroll to position [410, 0]
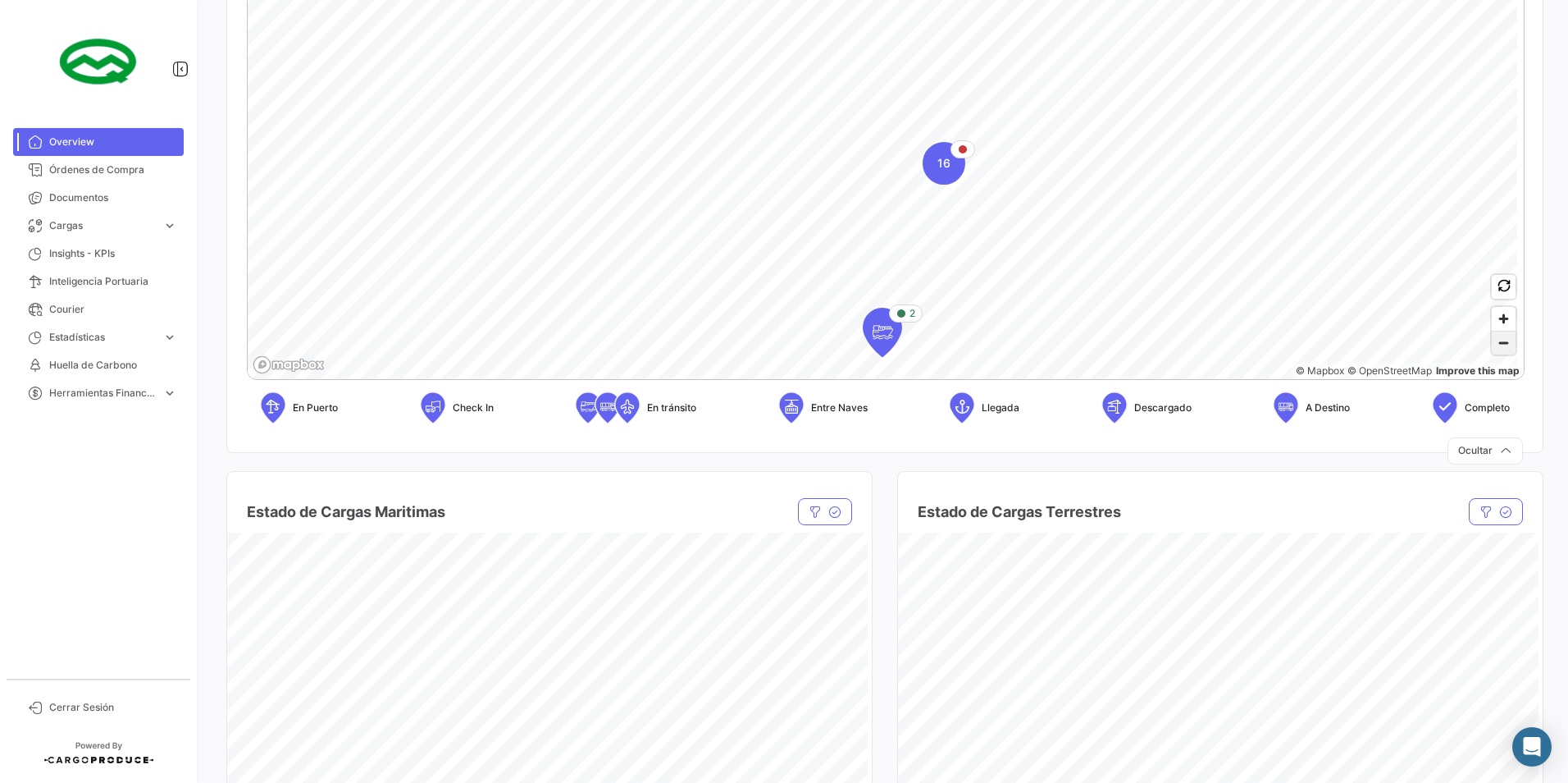
click at [1499, 340] on span "Zoom out" at bounding box center [1504, 342] width 24 height 23
click at [863, 252] on icon "Map marker" at bounding box center [865, 246] width 23 height 34
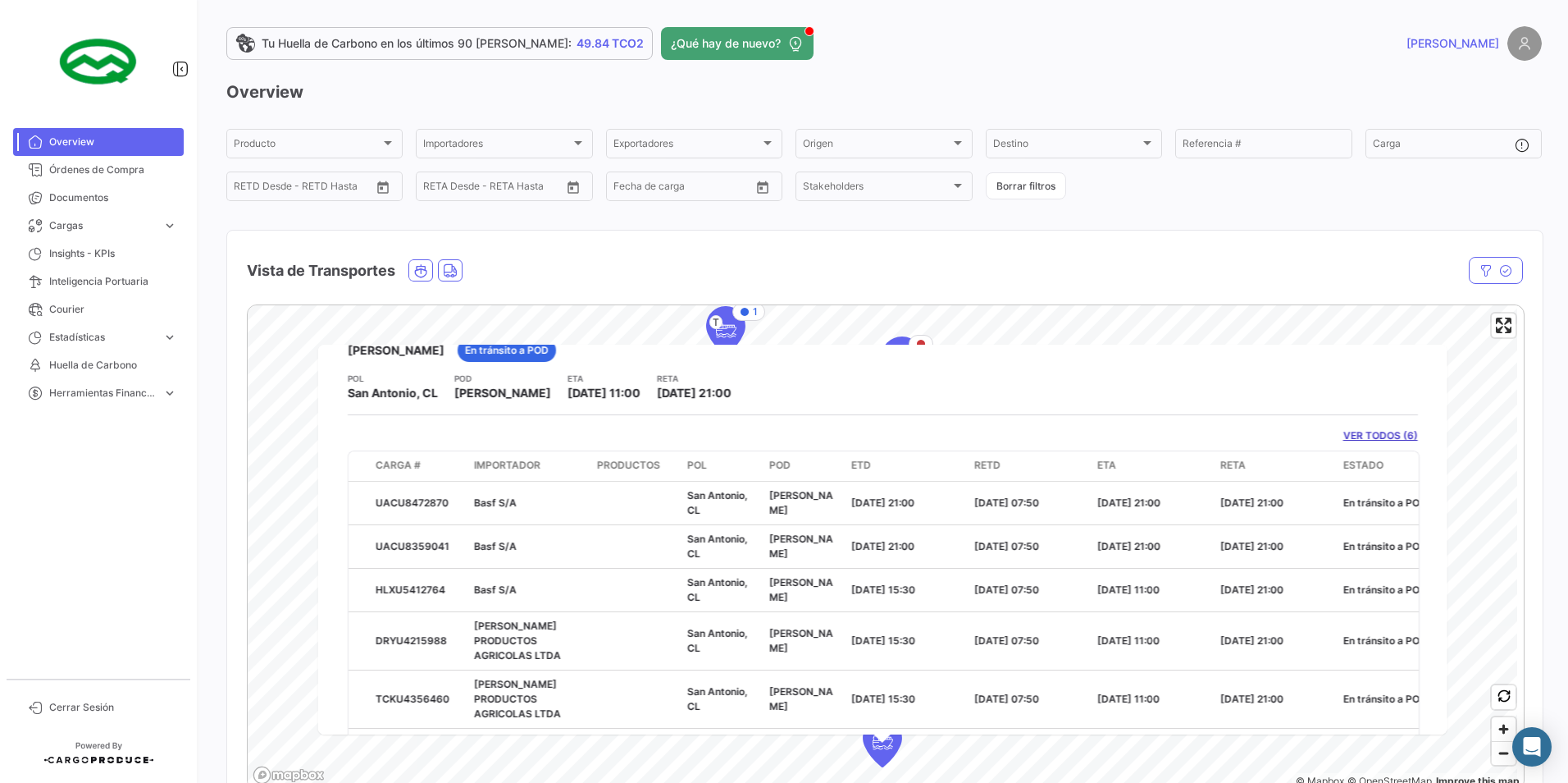
scroll to position [0, 0]
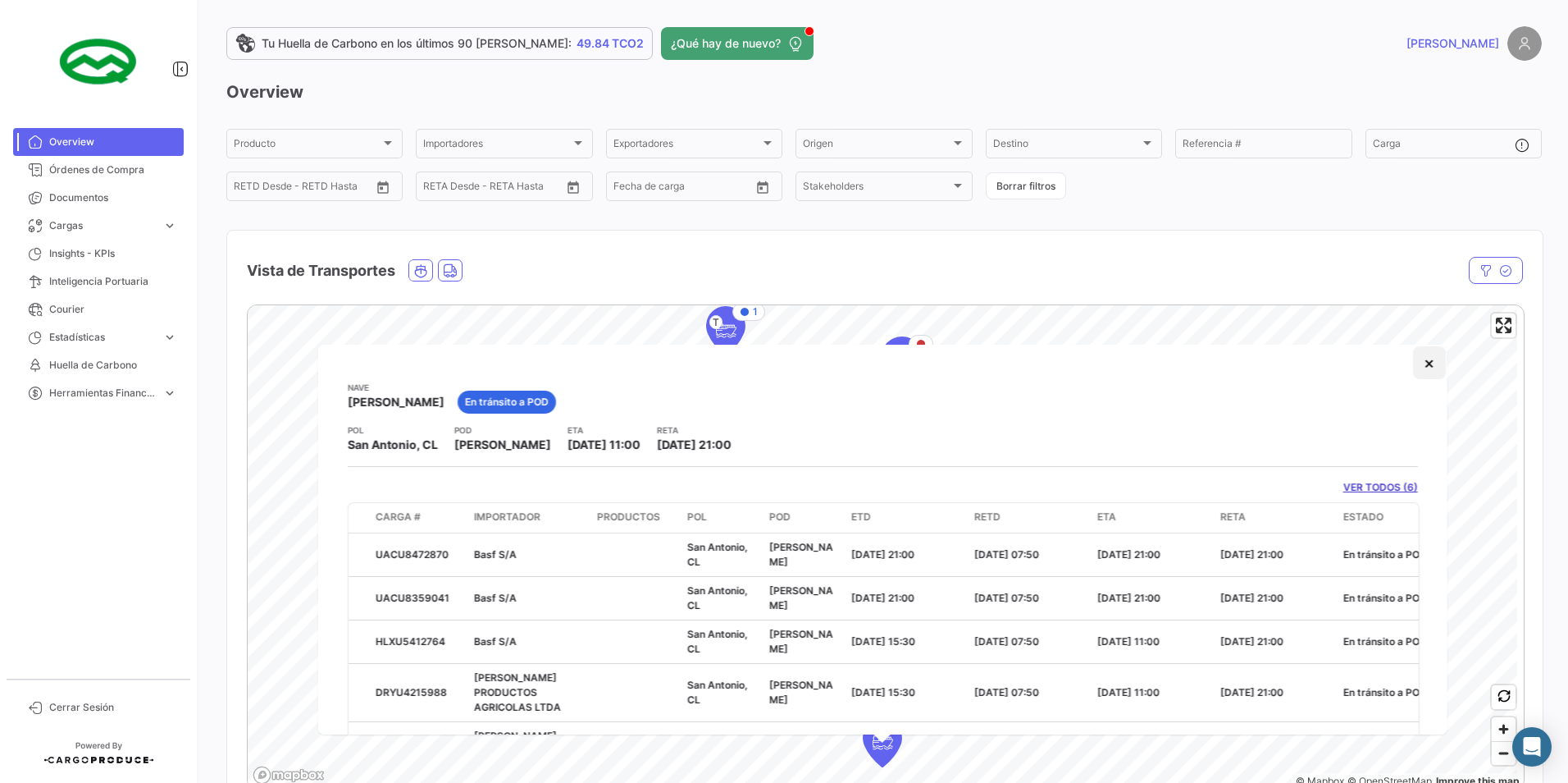
click at [1416, 359] on button "×" at bounding box center [1428, 362] width 32 height 32
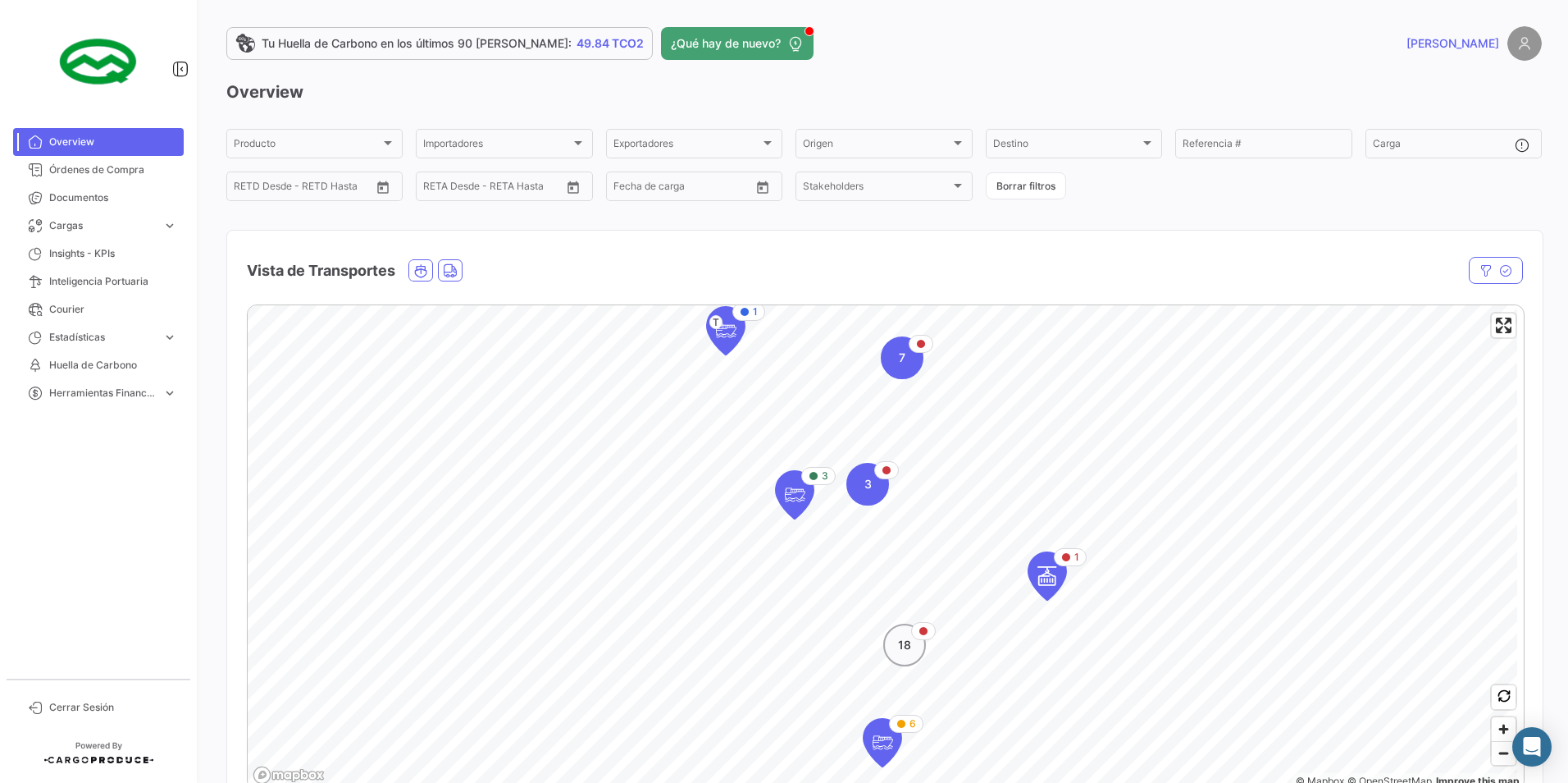
click at [911, 649] on div "18" at bounding box center [904, 644] width 42 height 42
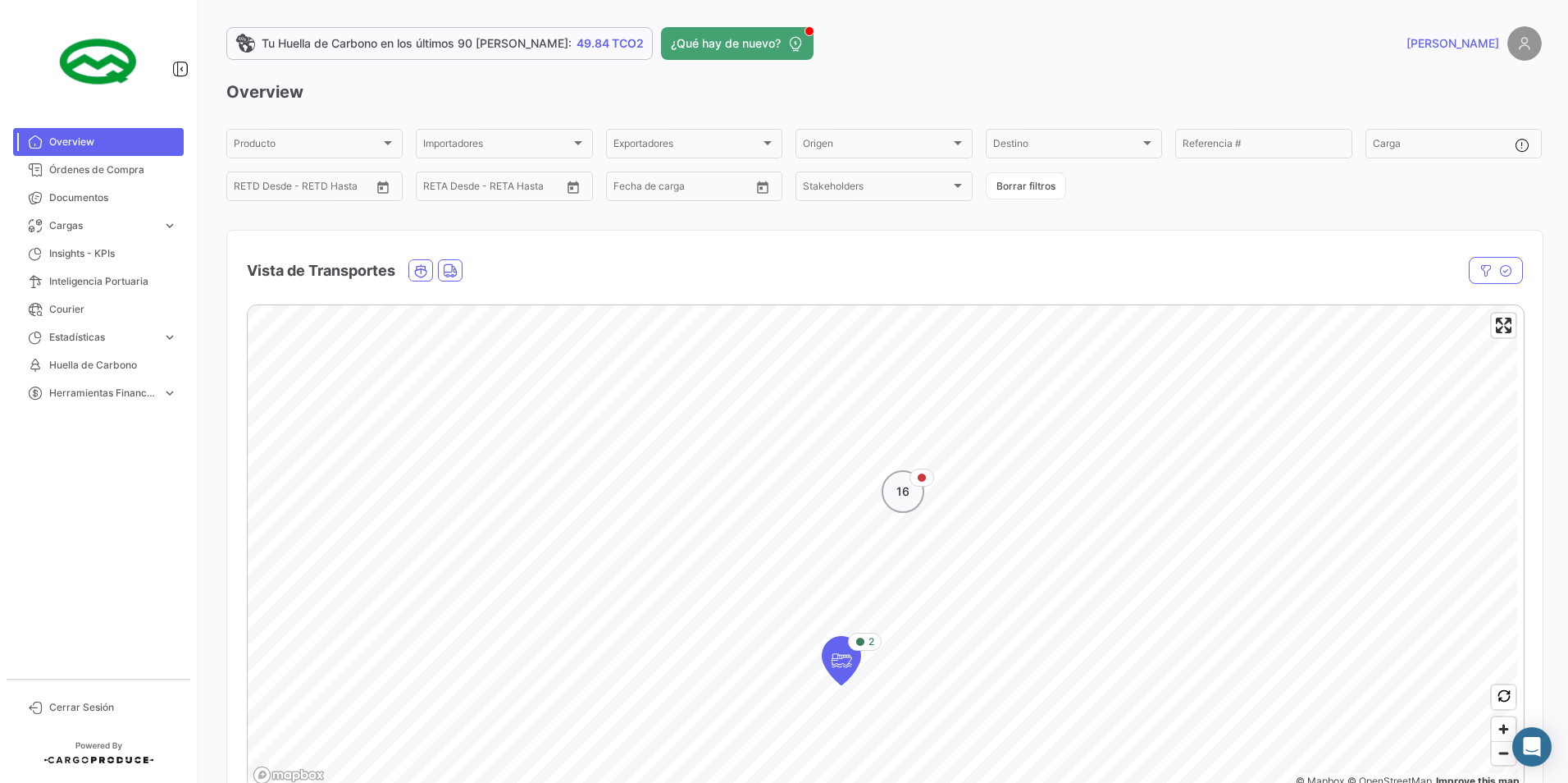
click at [913, 494] on div "16" at bounding box center [902, 491] width 42 height 42
click at [948, 582] on icon "Map marker" at bounding box center [940, 583] width 23 height 34
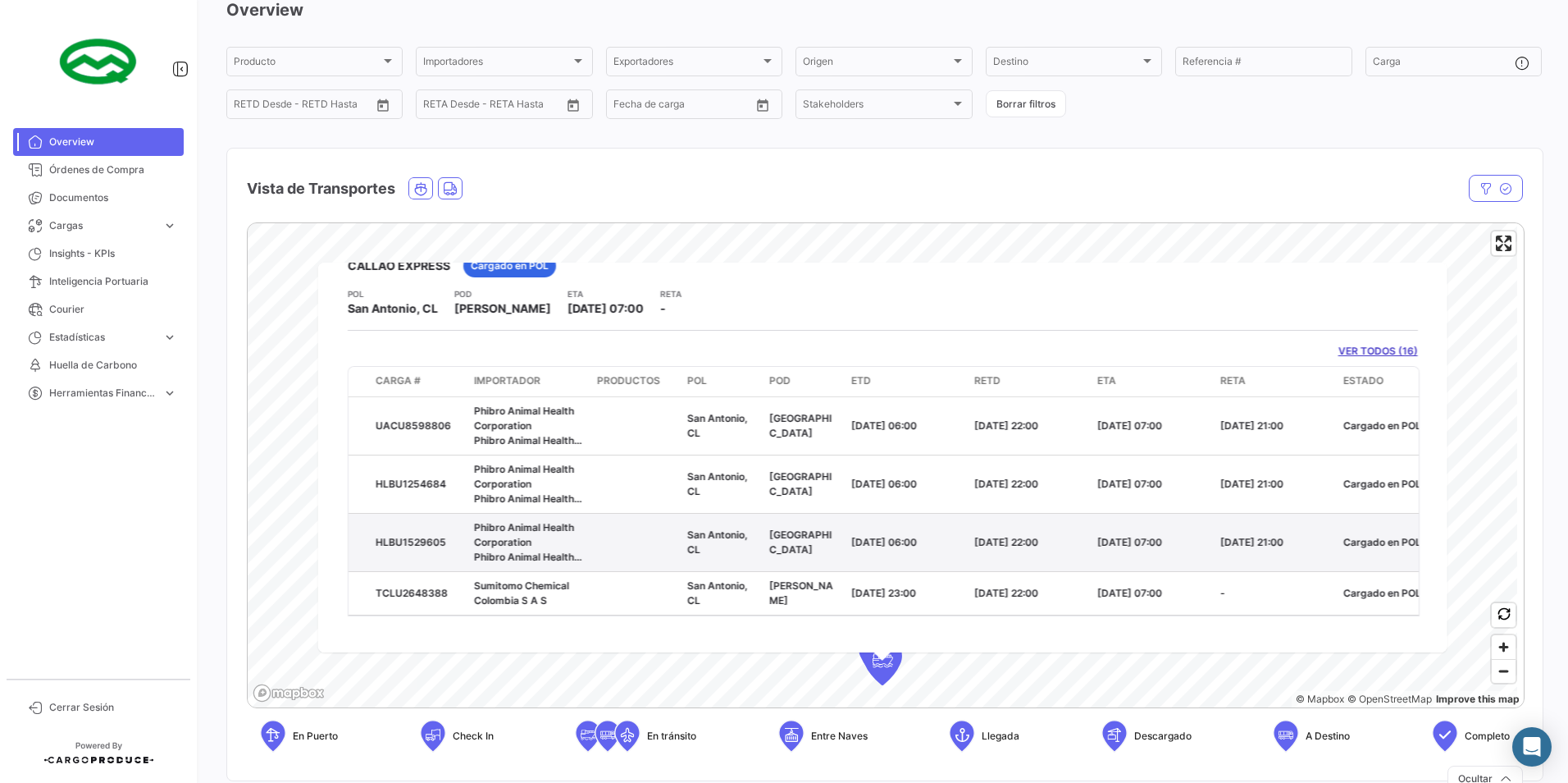
click at [436, 534] on div "HLBU1529605" at bounding box center [418, 541] width 86 height 15
drag, startPoint x: 436, startPoint y: 527, endPoint x: 438, endPoint y: 538, distance: 11.2
click at [438, 538] on datatable-body-cell "HLBU1529605" at bounding box center [418, 541] width 98 height 57
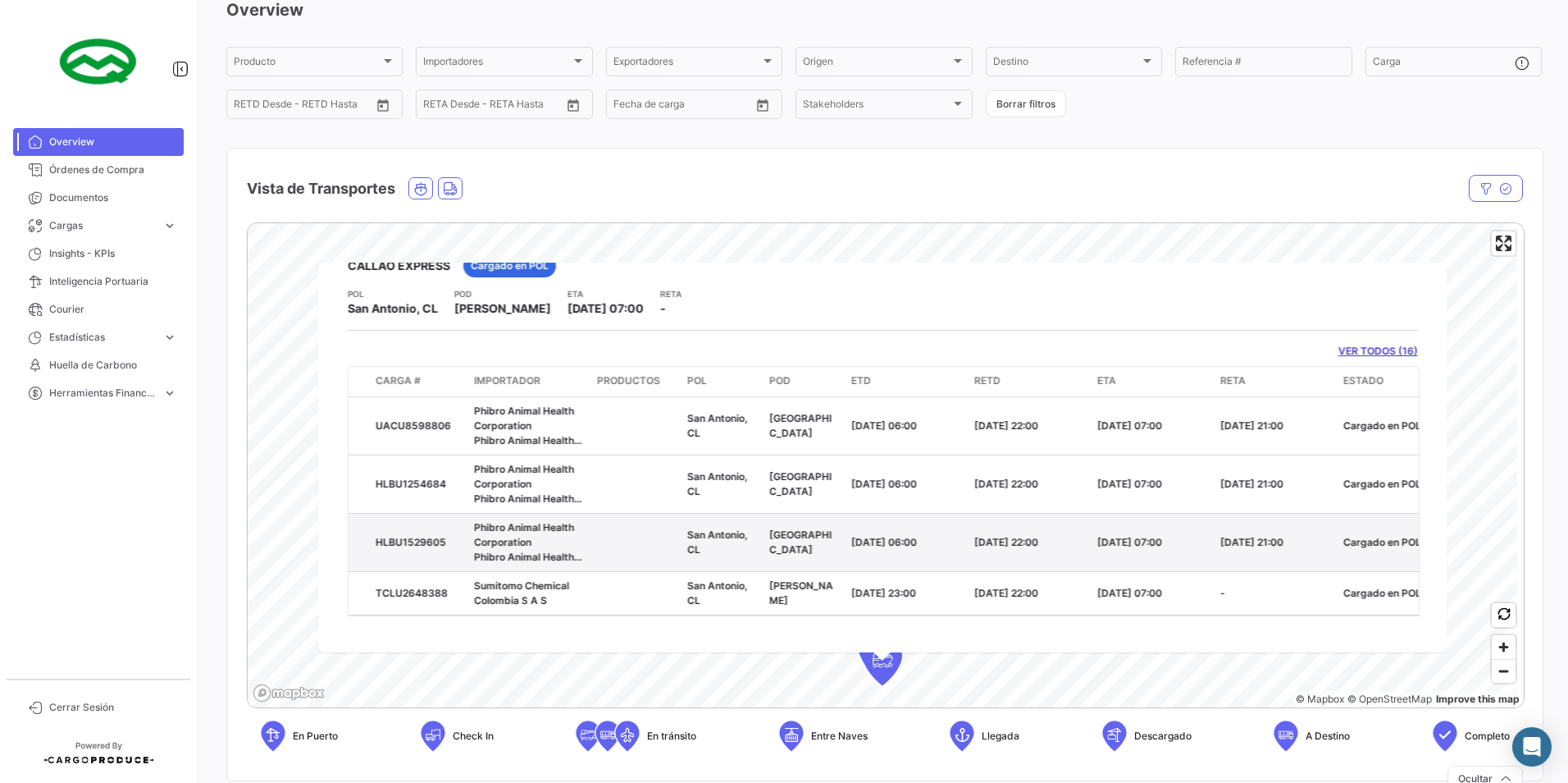
click at [439, 521] on datatable-body-cell "HLBU1529605" at bounding box center [418, 541] width 98 height 57
